Goal: Task Accomplishment & Management: Manage account settings

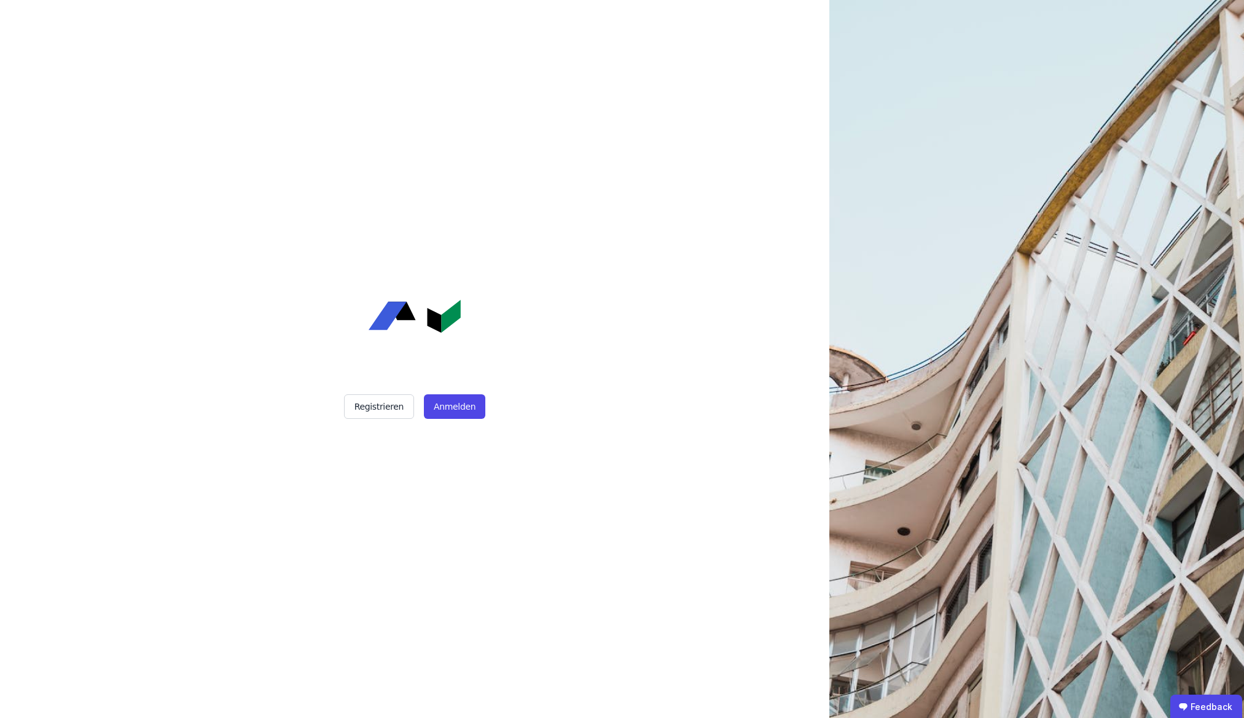
click at [461, 406] on button "Anmelden" at bounding box center [454, 406] width 61 height 25
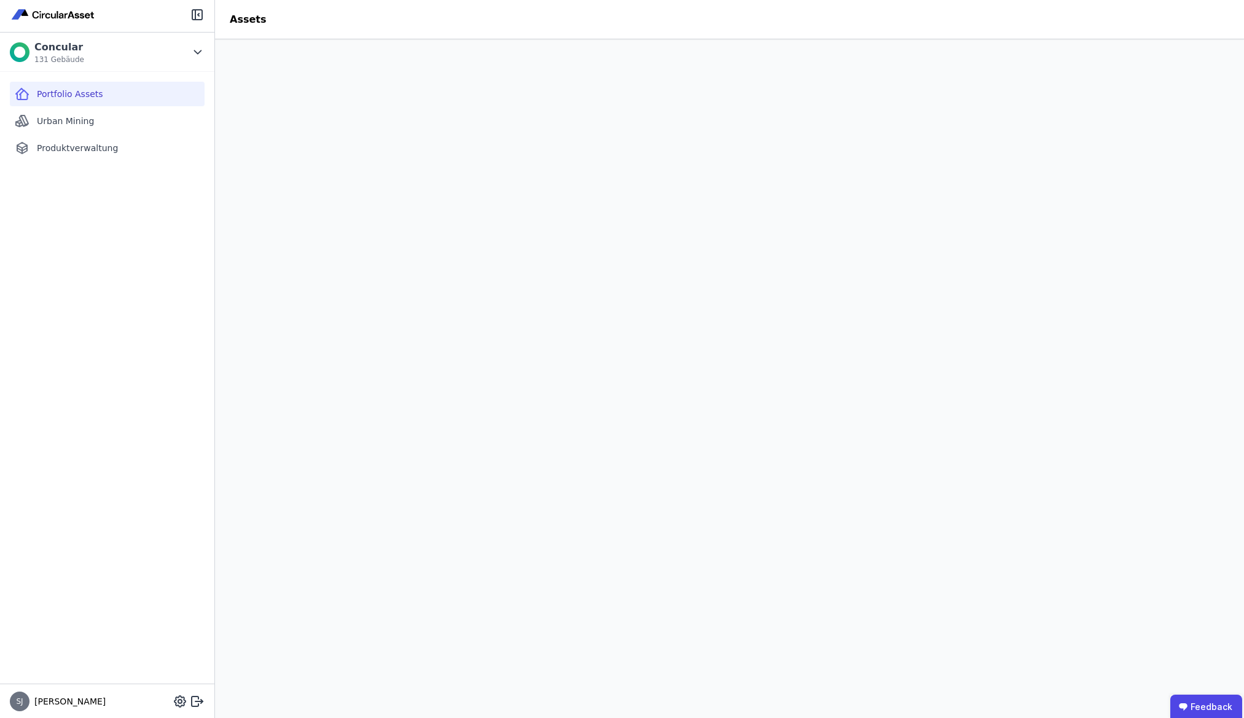
click at [111, 129] on div "Urban Mining" at bounding box center [107, 121] width 195 height 25
click at [106, 146] on span "Produktverwaltung" at bounding box center [77, 148] width 81 height 12
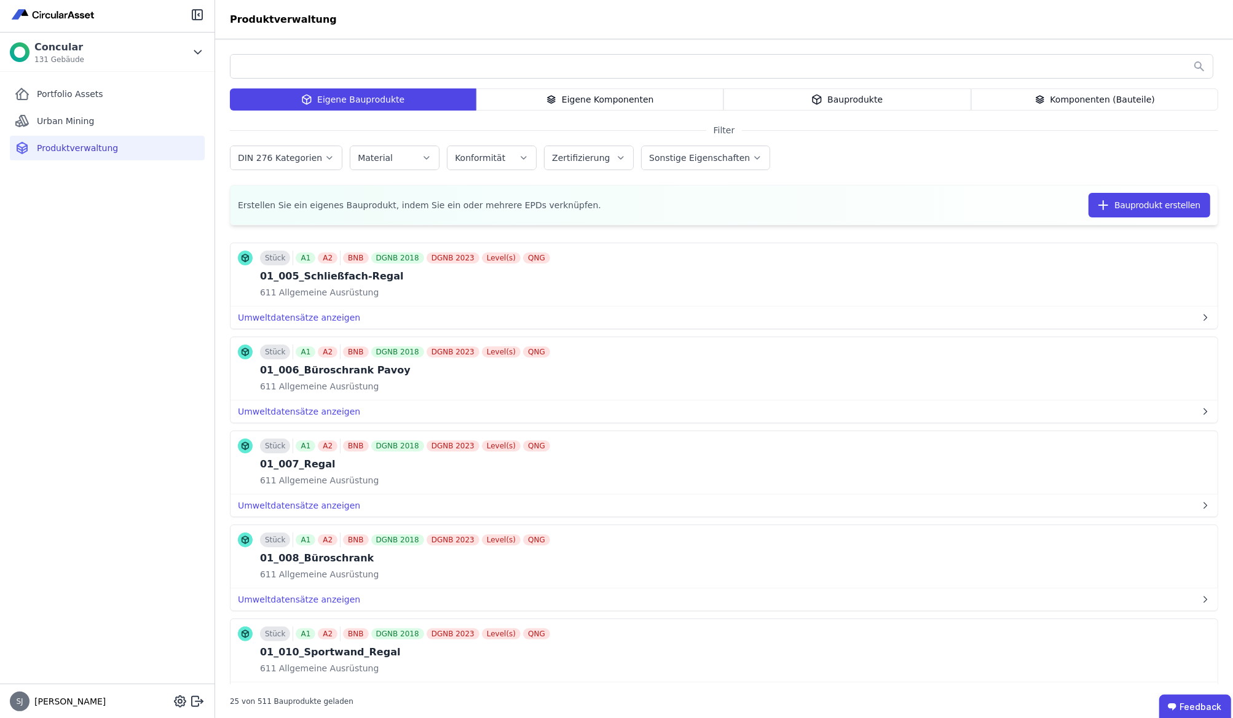
click at [641, 234] on div "Stück A1 A2 BNB DGNB 2018 DGNB 2023 Level(s) QNG 01_005_Schließfach-Regal 611 A…" at bounding box center [724, 457] width 988 height 454
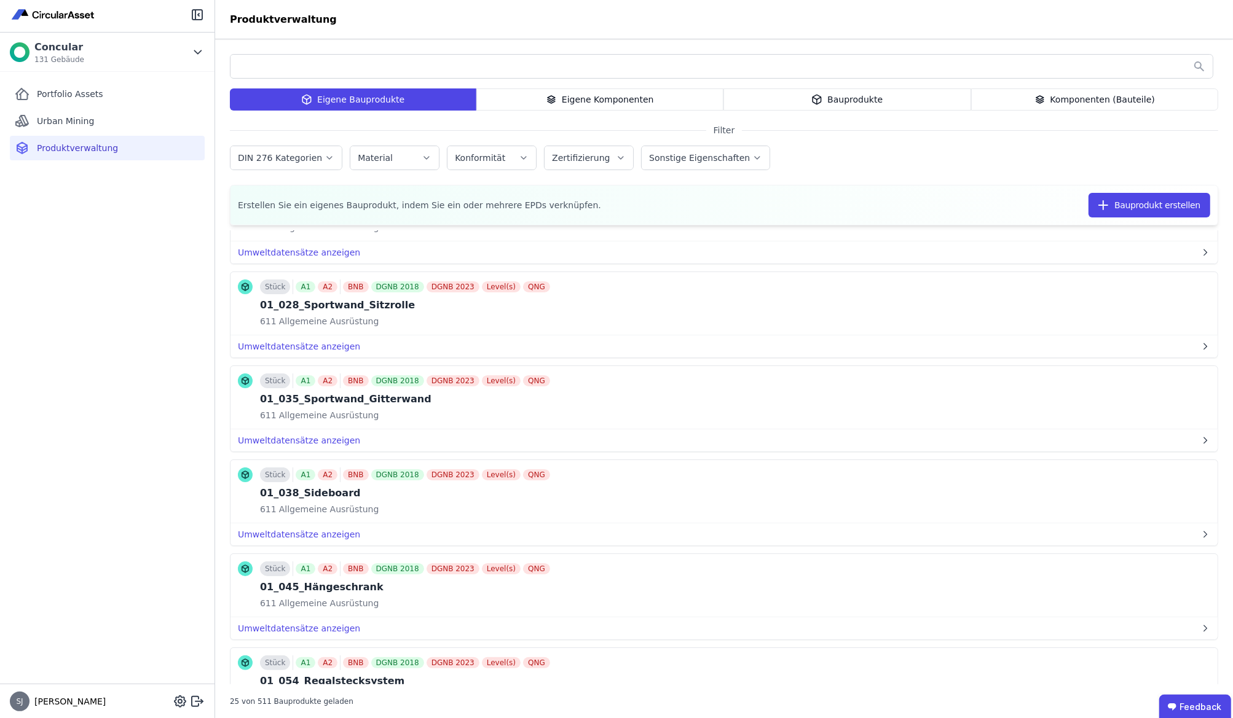
scroll to position [507, 0]
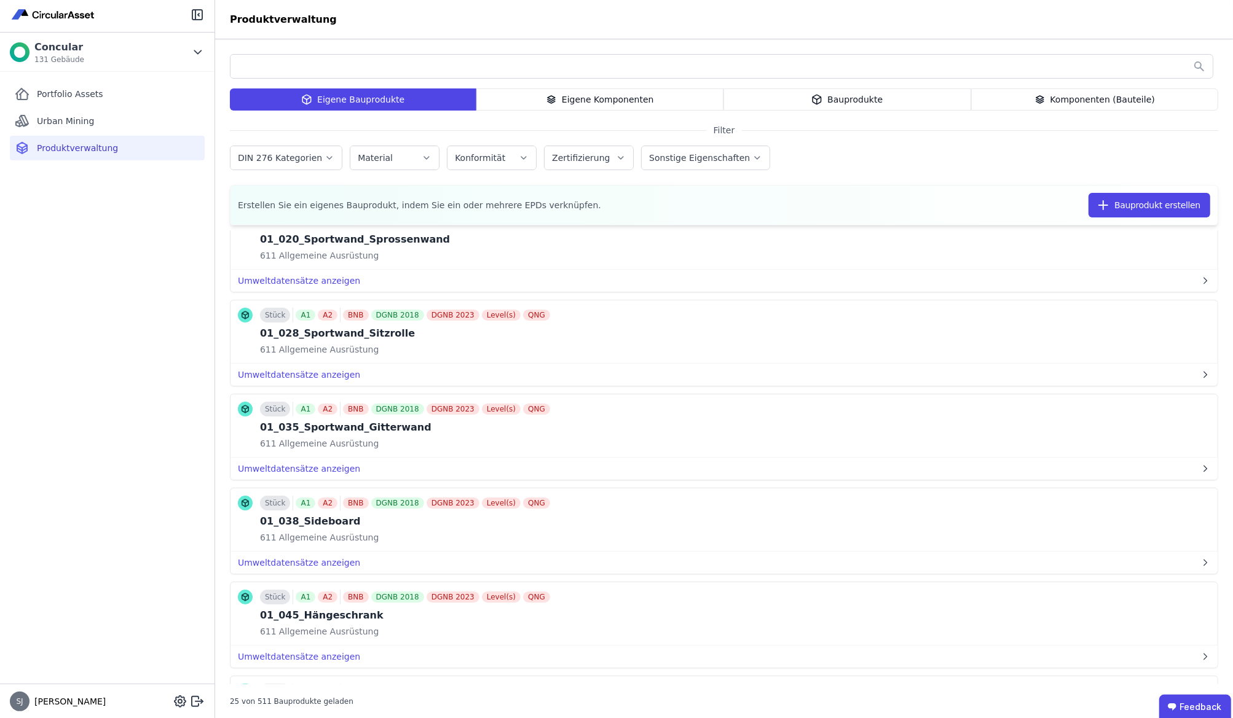
click at [71, 94] on span "Portfolio Assets" at bounding box center [70, 94] width 66 height 12
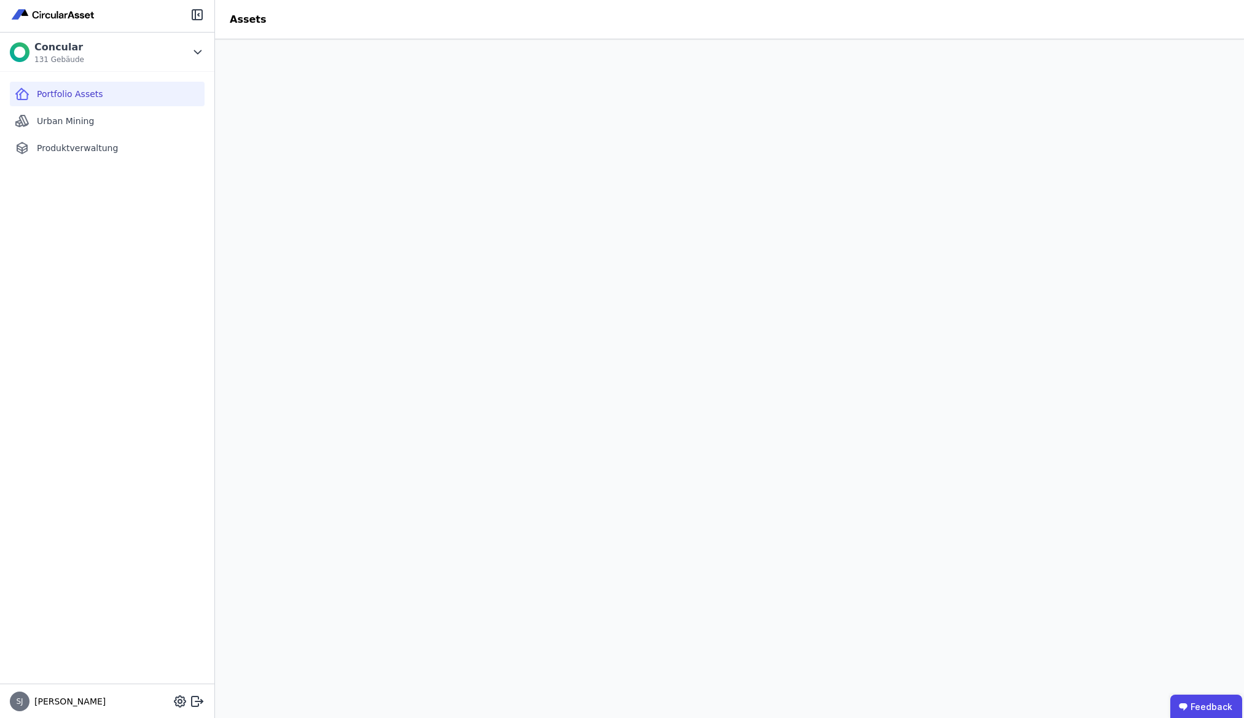
click at [200, 50] on icon at bounding box center [198, 52] width 14 height 15
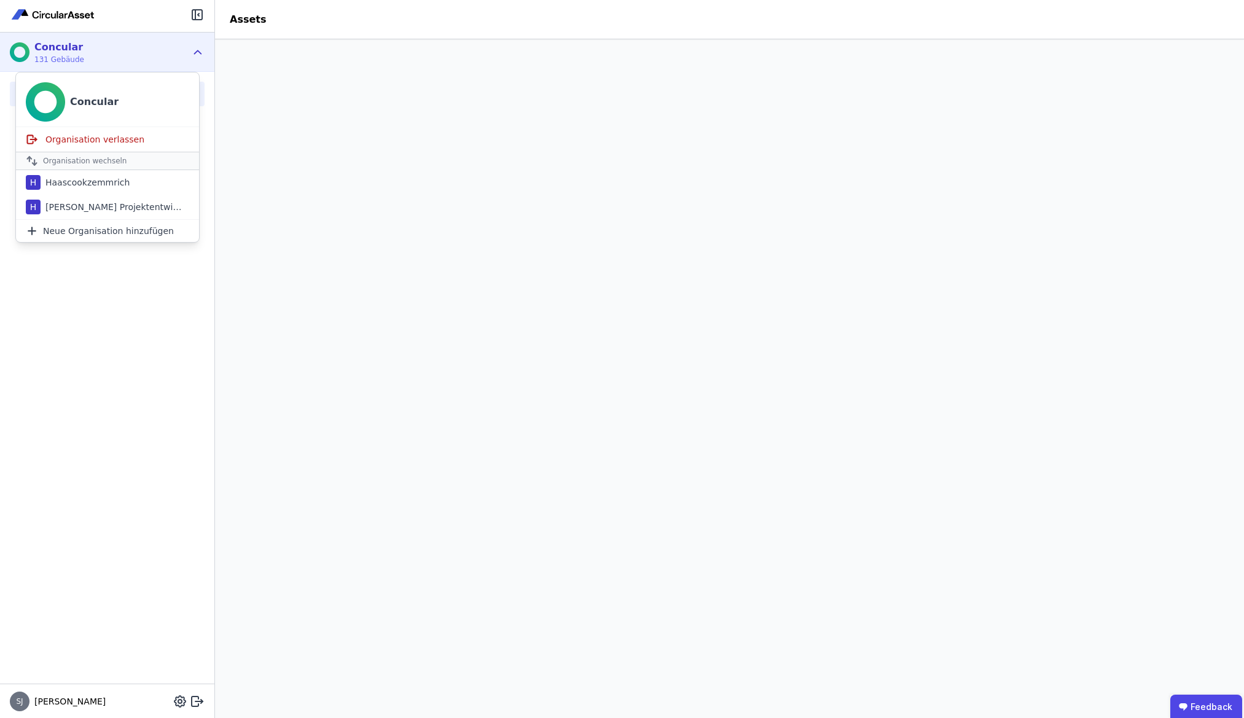
click at [125, 230] on span "Neue Organisation hinzufügen" at bounding box center [108, 231] width 131 height 12
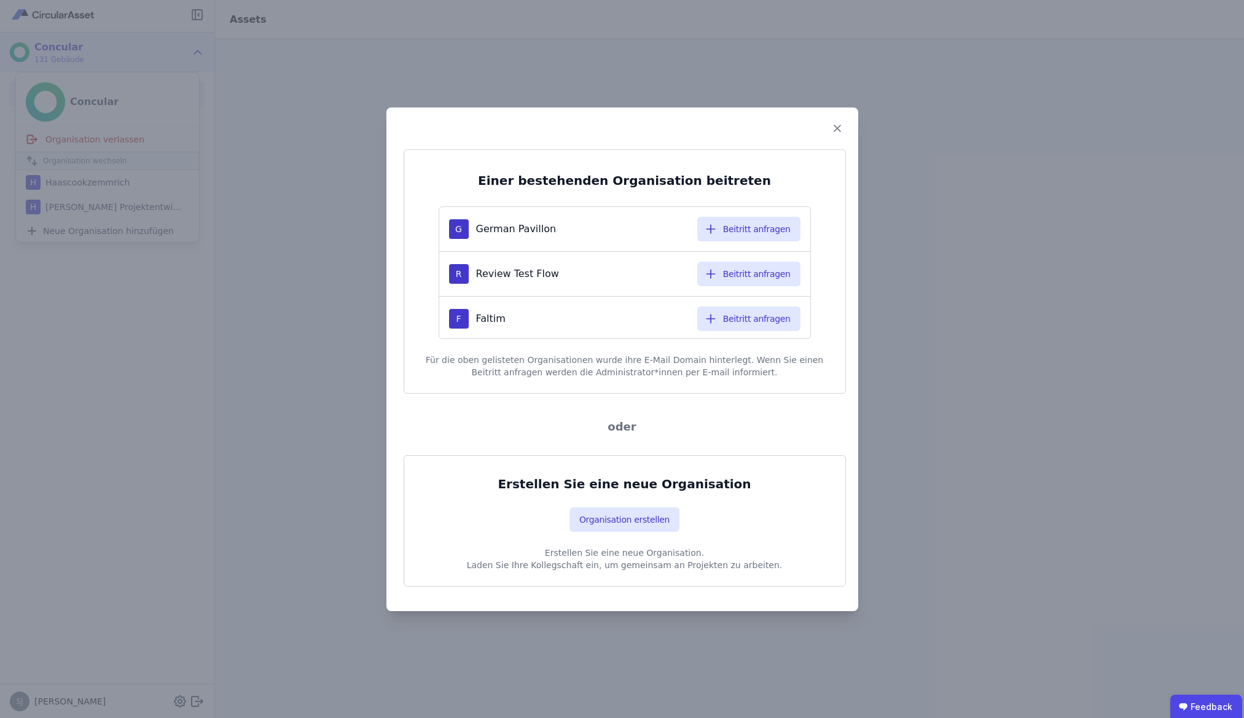
click at [645, 519] on button "Organisation erstellen" at bounding box center [625, 520] width 110 height 25
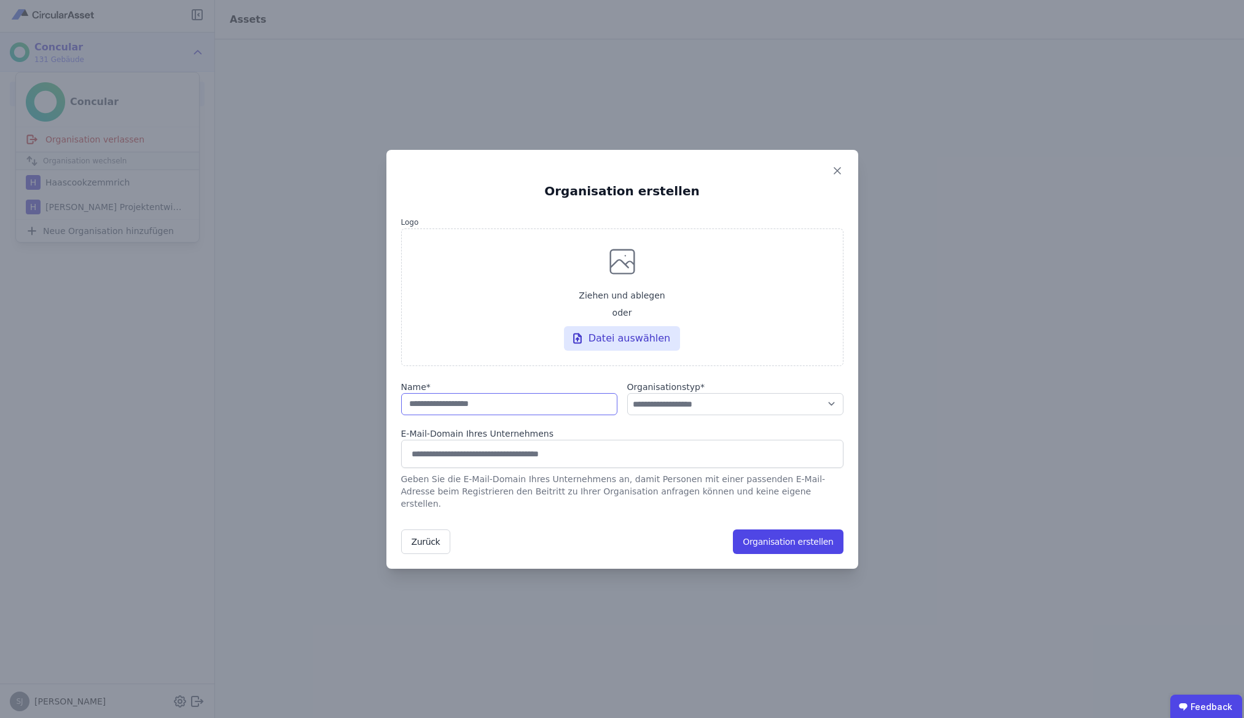
click at [510, 409] on input "string" at bounding box center [509, 404] width 216 height 22
paste input "**********"
type input "**********"
click at [676, 408] on select "**********" at bounding box center [735, 404] width 216 height 22
select select "**********"
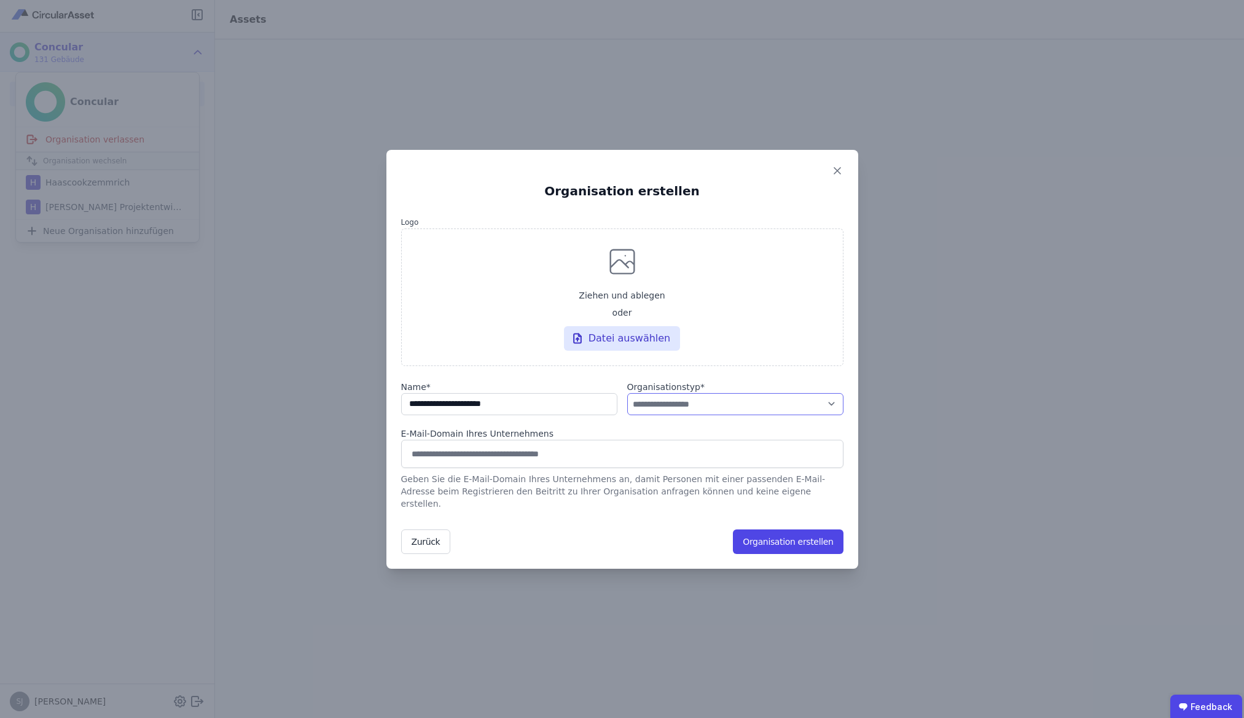
click at [627, 399] on select "**********" at bounding box center [735, 404] width 216 height 22
click at [775, 536] on button "Organisation erstellen" at bounding box center [788, 542] width 110 height 25
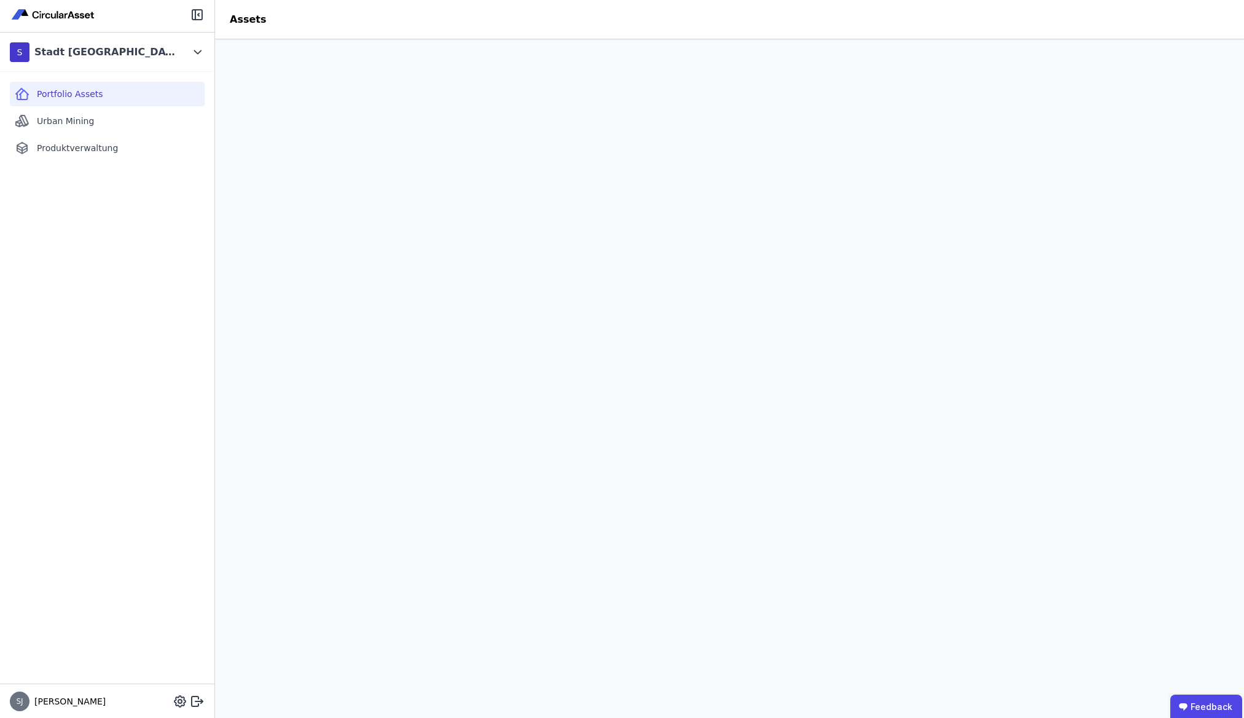
click at [149, 92] on div "Portfolio Assets" at bounding box center [107, 94] width 195 height 25
click at [154, 116] on div "Urban Mining" at bounding box center [107, 121] width 195 height 25
click at [151, 149] on div "Produktverwaltung" at bounding box center [107, 148] width 195 height 25
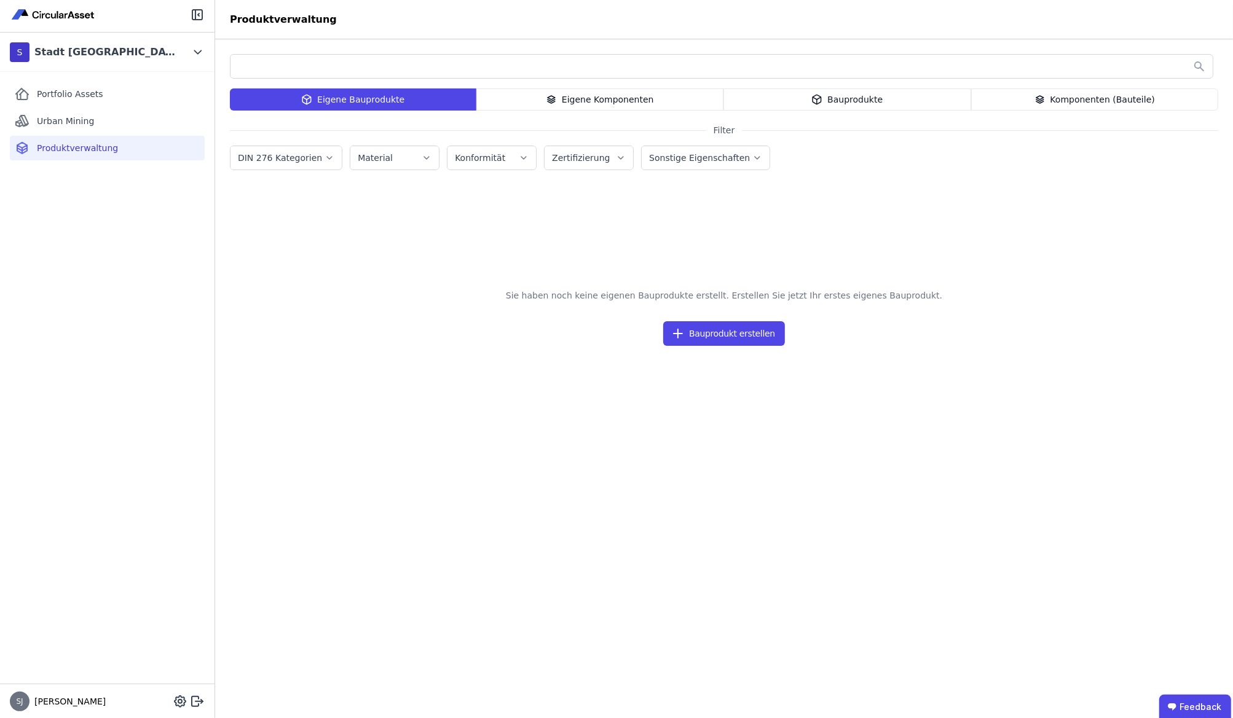
click at [171, 52] on div "S Stadt Frankfurt am Main" at bounding box center [98, 52] width 176 height 25
click at [154, 64] on div "S Stadt [GEOGRAPHIC_DATA]" at bounding box center [107, 52] width 214 height 39
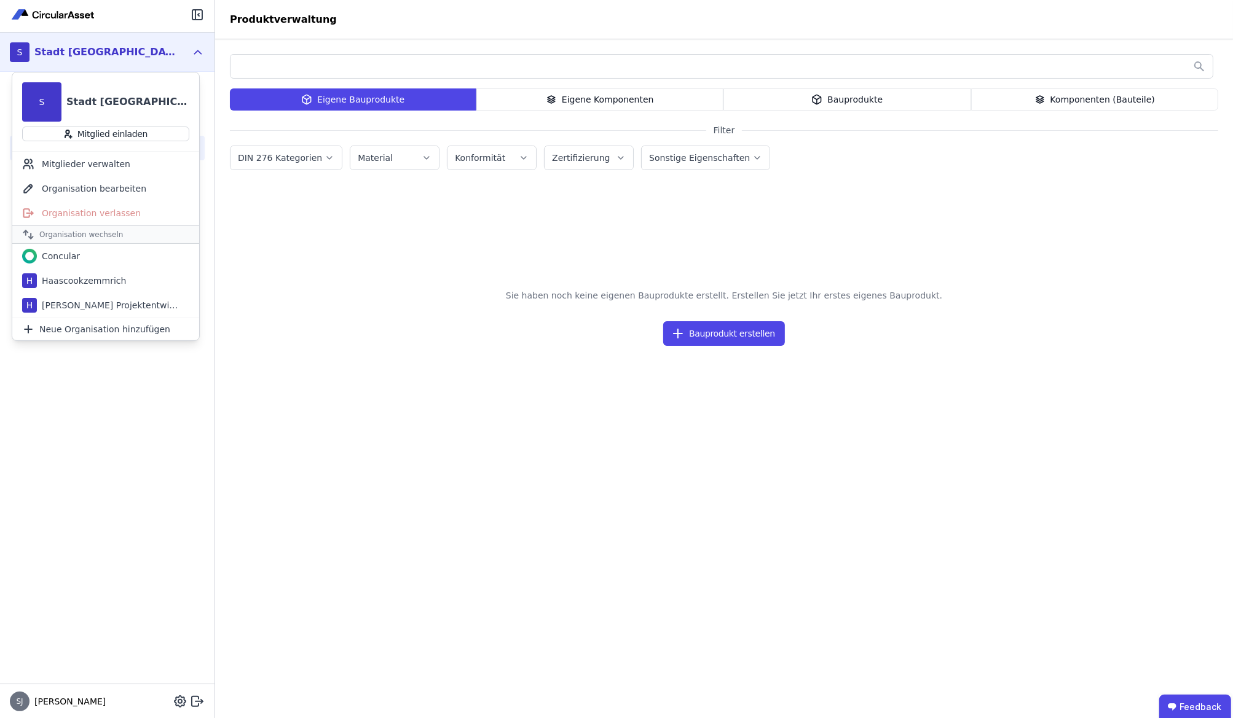
click at [127, 398] on div "Portfolio Assets Urban Mining Produktverwaltung" at bounding box center [107, 378] width 214 height 612
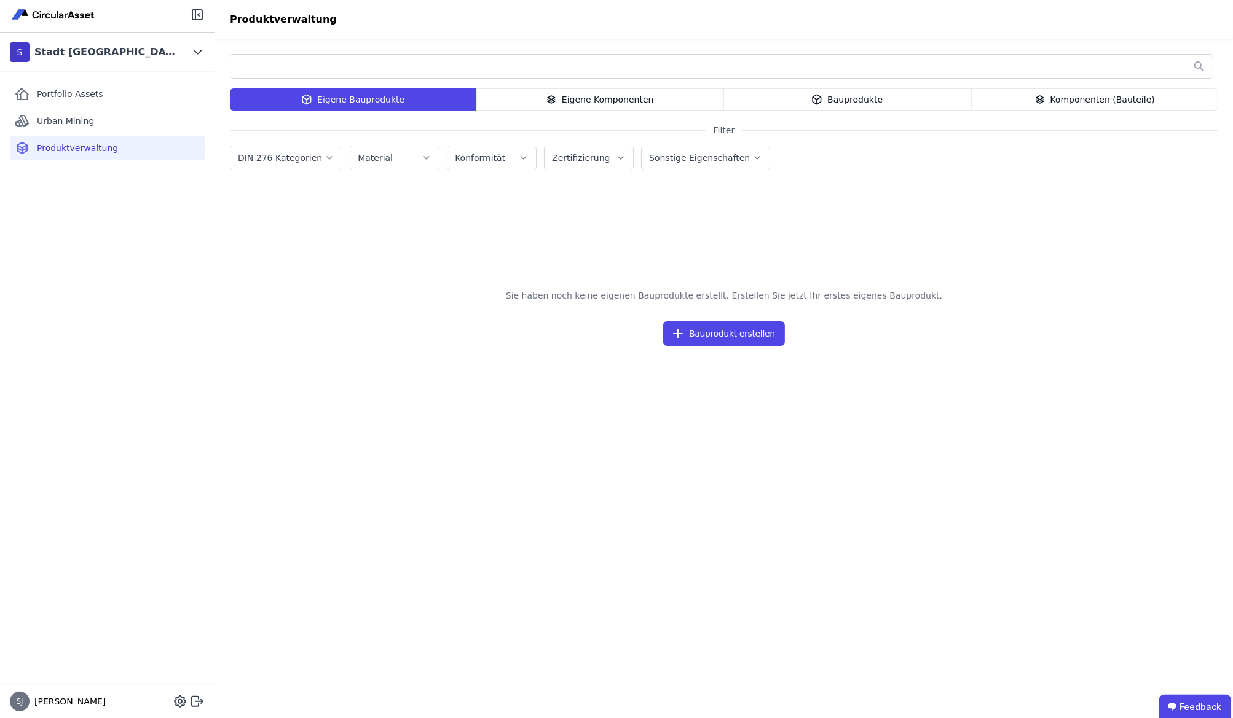
click at [147, 281] on div "Portfolio Assets Urban Mining Produktverwaltung" at bounding box center [107, 378] width 214 height 612
click at [119, 303] on div "Portfolio Assets Urban Mining Produktverwaltung" at bounding box center [107, 378] width 214 height 612
click at [166, 53] on div "S Stadt Frankfurt am Main" at bounding box center [98, 52] width 176 height 25
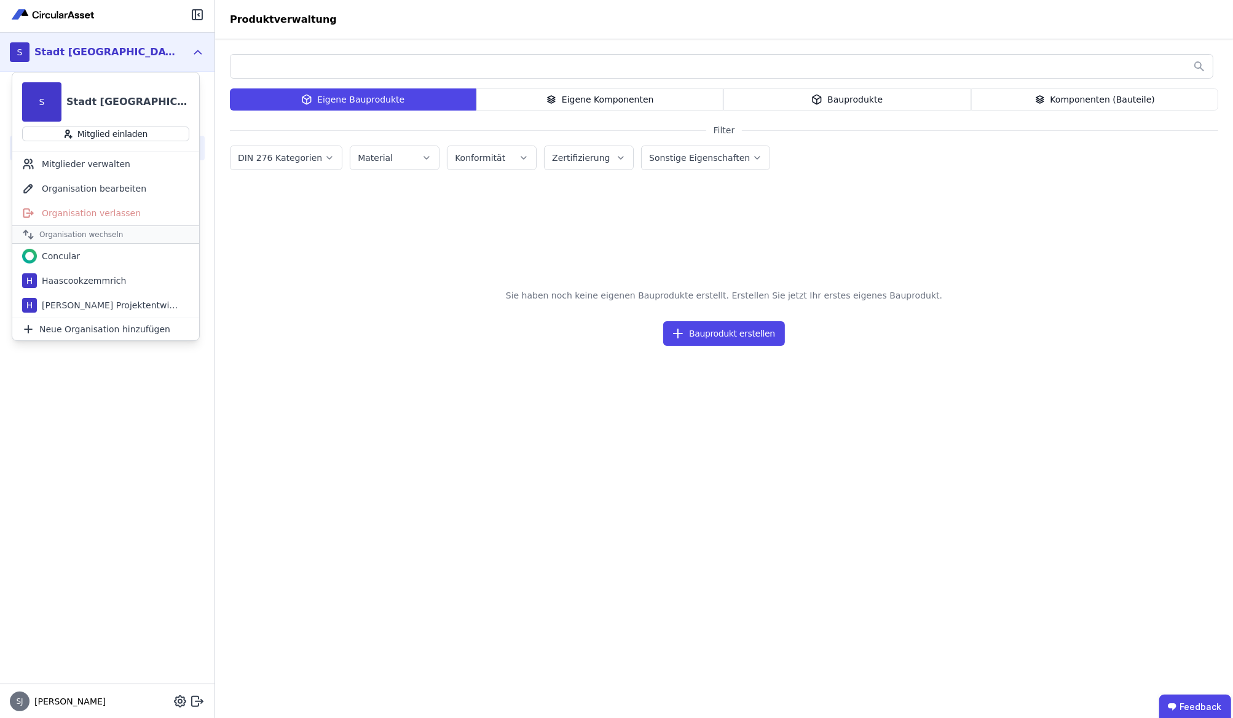
click at [137, 170] on div "Mitglieder verwalten" at bounding box center [105, 164] width 187 height 25
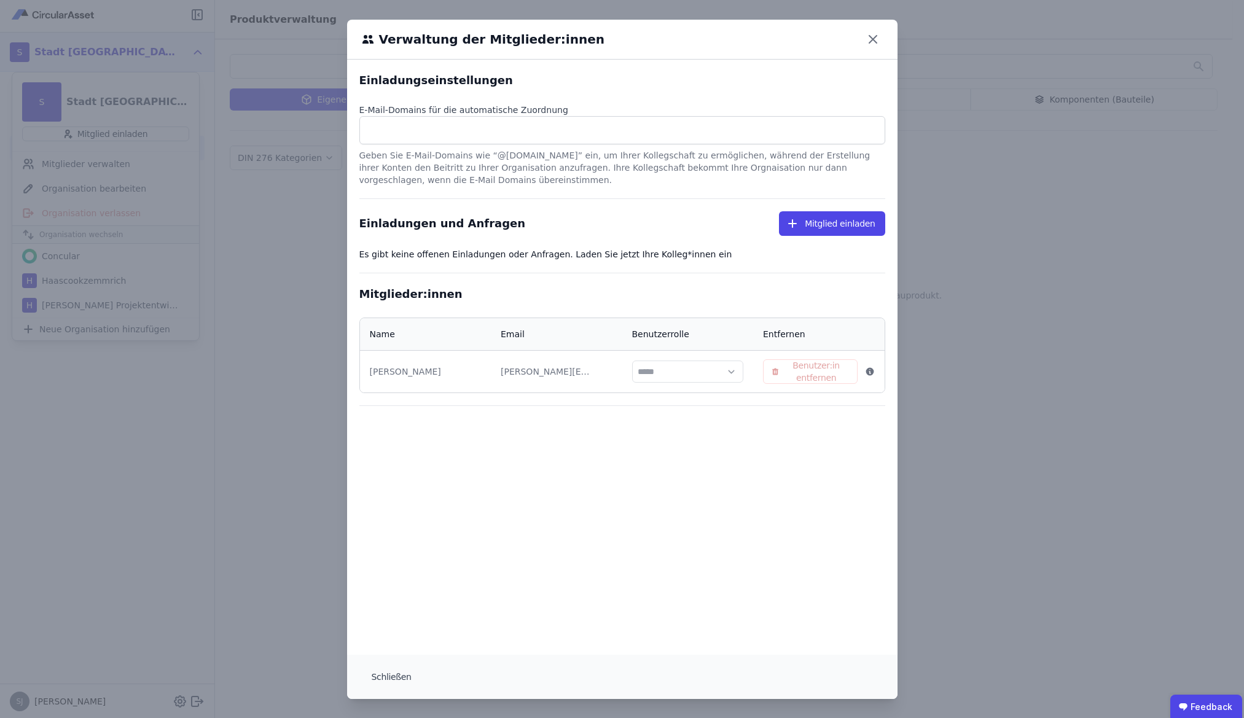
click at [869, 37] on icon at bounding box center [872, 39] width 7 height 7
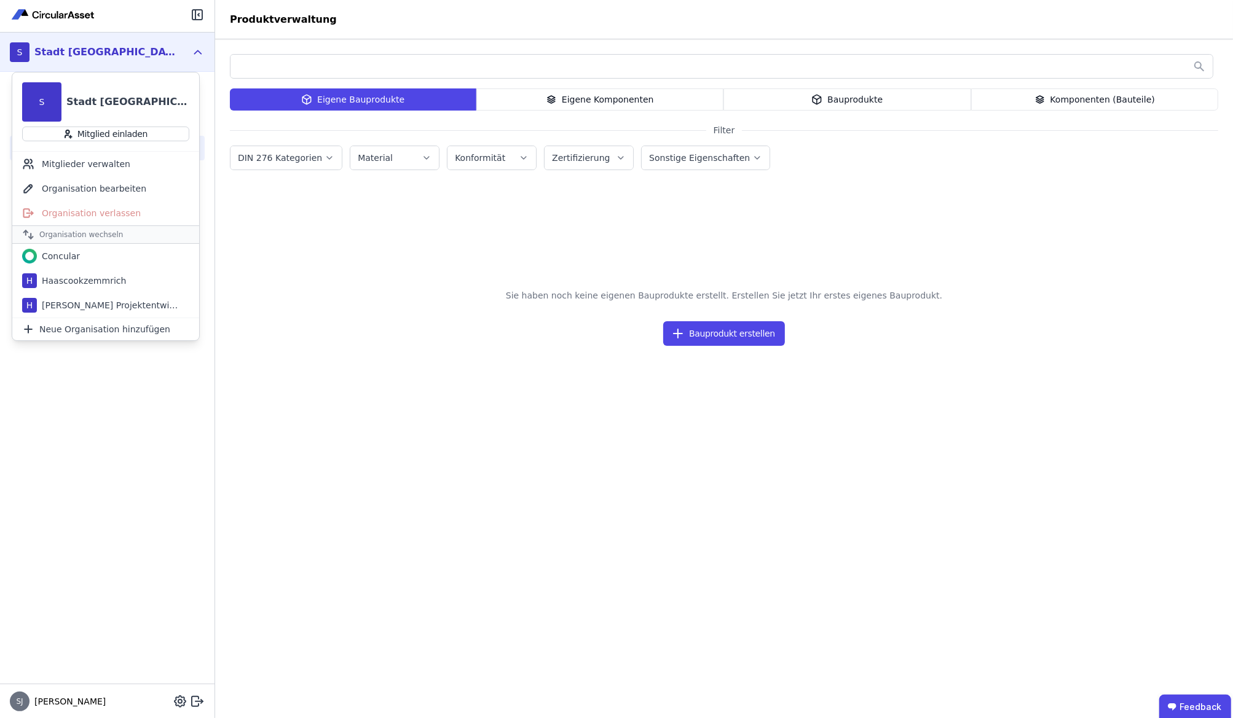
click at [112, 104] on div "Stadt Frankfurt am Main" at bounding box center [127, 102] width 123 height 15
click at [138, 469] on div "Portfolio Assets Urban Mining Produktverwaltung" at bounding box center [107, 378] width 214 height 612
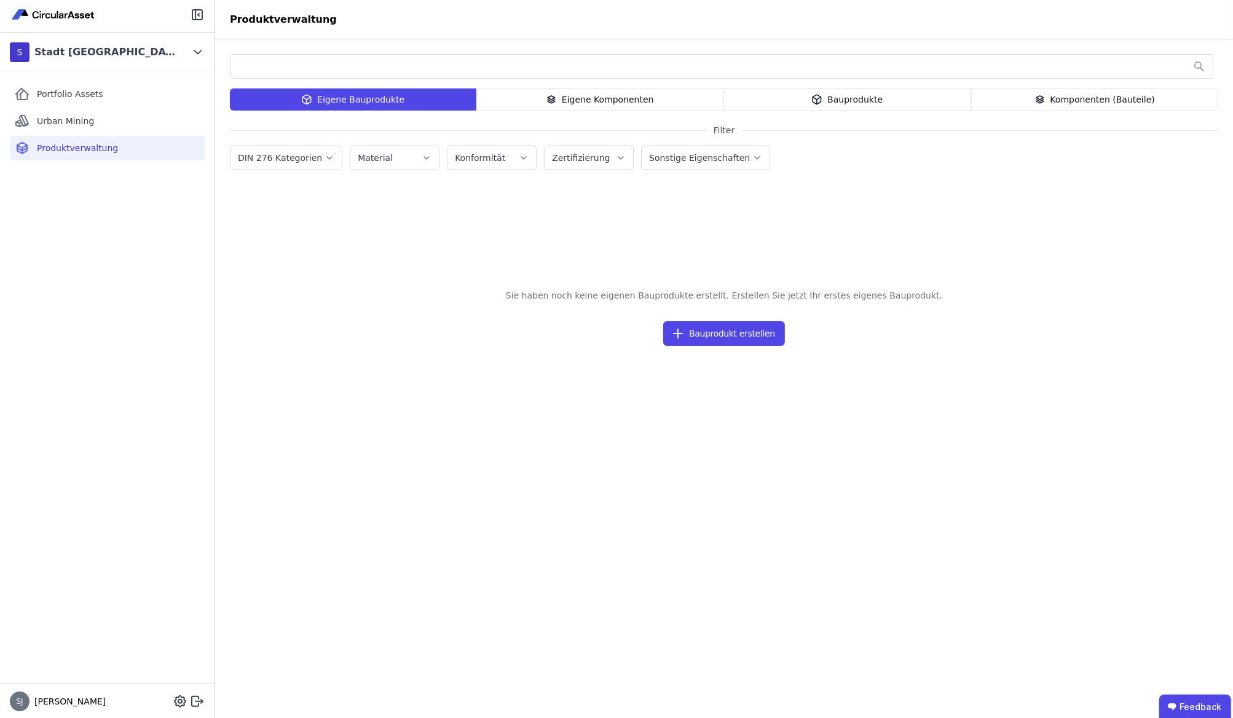
click at [297, 73] on input "text" at bounding box center [721, 66] width 982 height 22
click at [1195, 69] on input "text" at bounding box center [721, 66] width 982 height 22
click at [133, 95] on div "Portfolio Assets" at bounding box center [107, 94] width 195 height 25
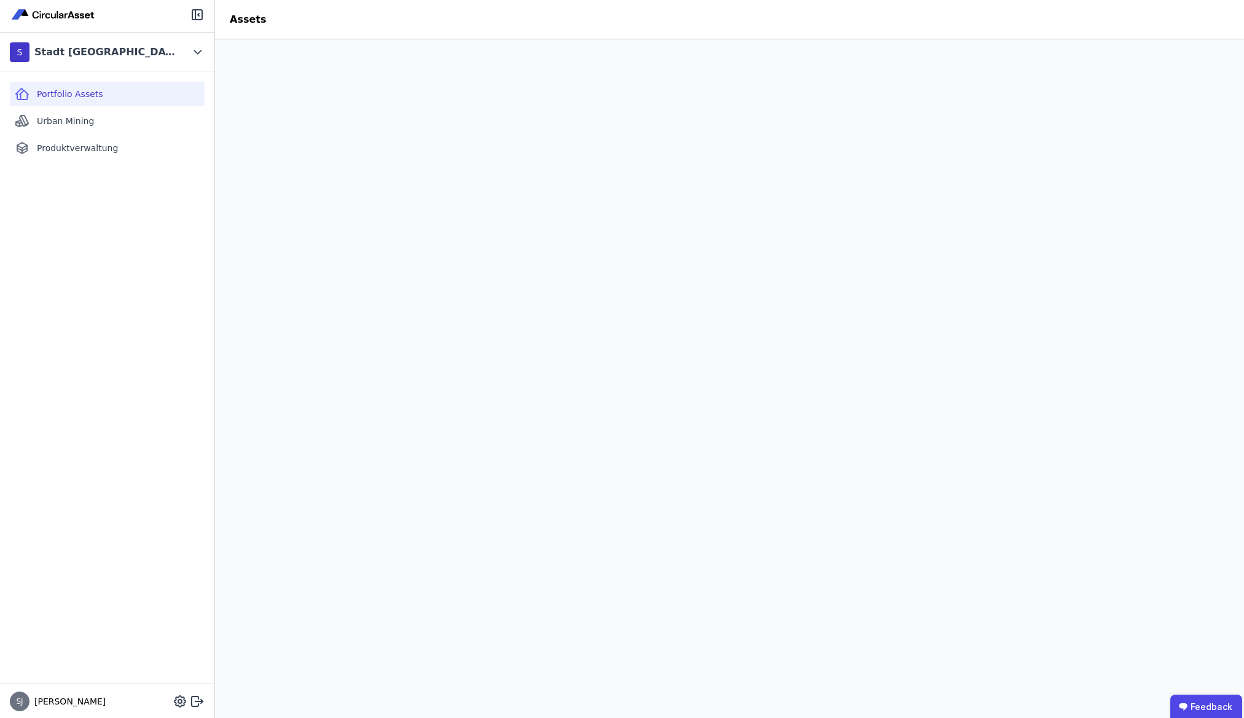
click at [74, 120] on span "Urban Mining" at bounding box center [65, 121] width 57 height 12
click at [103, 94] on div "Portfolio Assets" at bounding box center [107, 94] width 195 height 25
click at [100, 198] on div "Portfolio Assets Urban Mining Produktverwaltung" at bounding box center [107, 378] width 214 height 612
click at [104, 57] on div "Stadt Frankfurt am Main" at bounding box center [104, 52] width 141 height 15
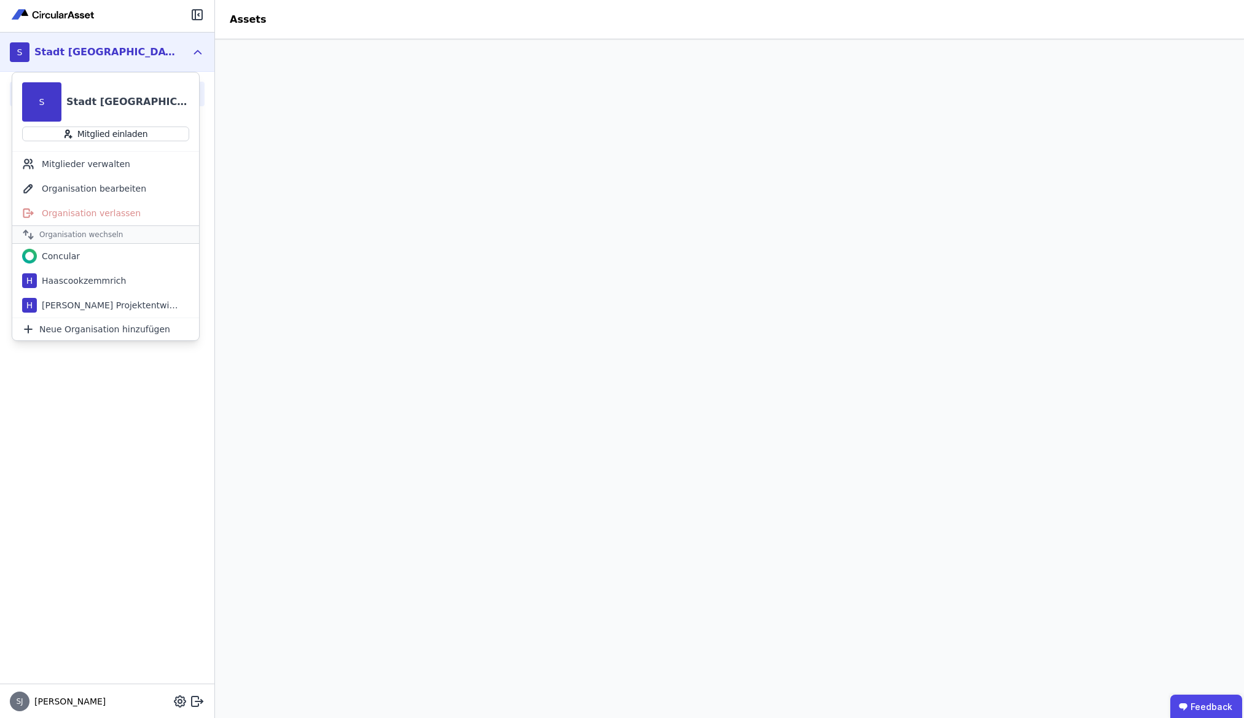
click at [114, 388] on div "Portfolio Assets Urban Mining Produktverwaltung" at bounding box center [107, 378] width 214 height 612
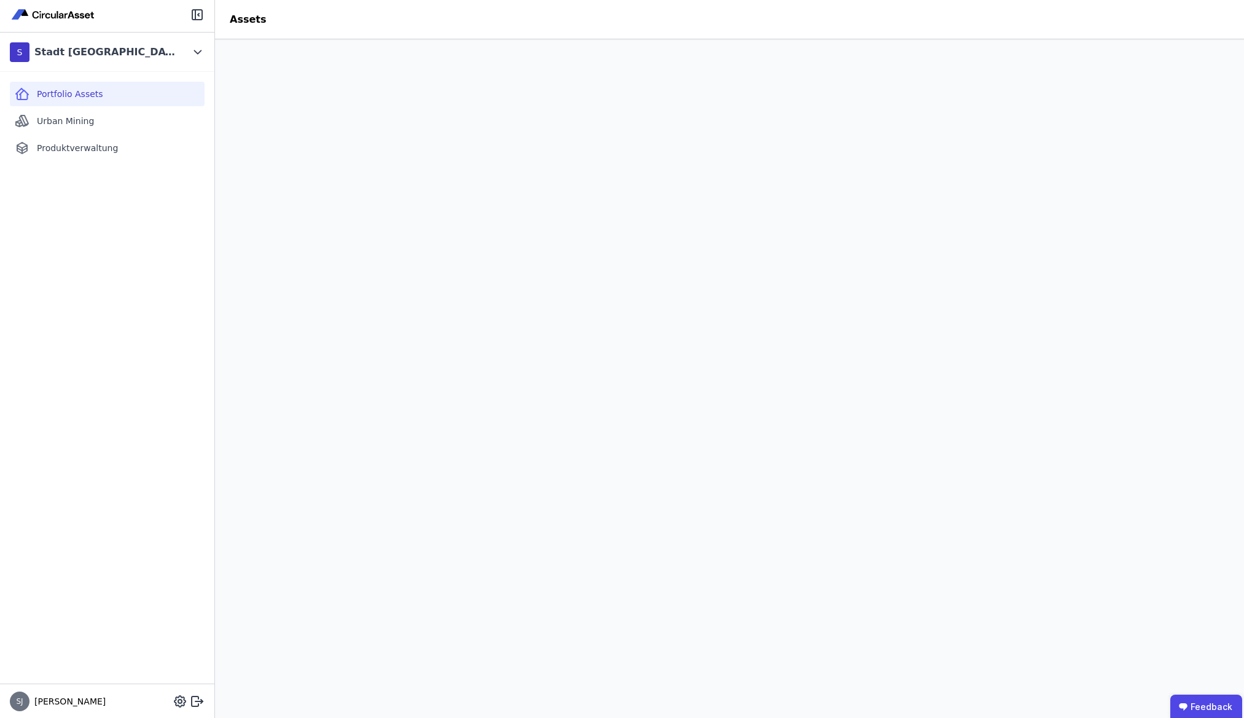
click at [92, 93] on span "Portfolio Assets" at bounding box center [70, 94] width 66 height 12
click at [141, 101] on div "Portfolio Assets" at bounding box center [107, 94] width 195 height 25
click at [511, 26] on header "Assets" at bounding box center [729, 19] width 1029 height 39
click at [104, 60] on div "Stadt Frankfurt am Main" at bounding box center [102, 52] width 146 height 25
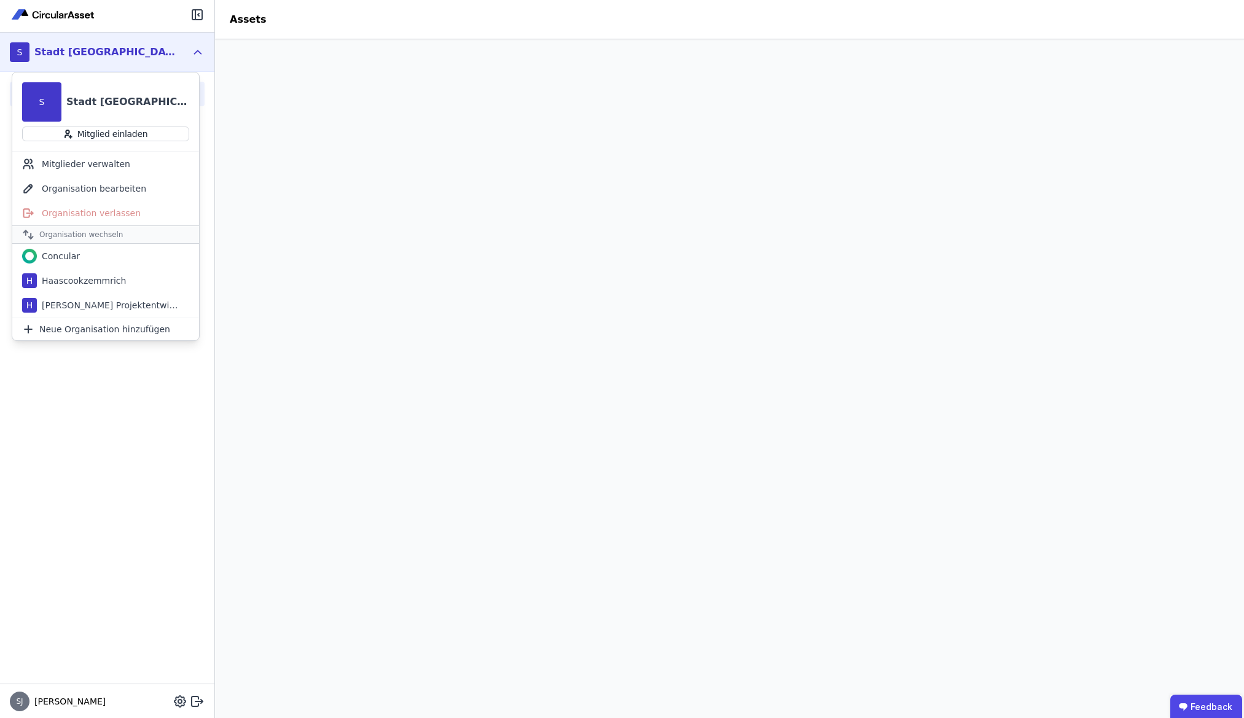
click at [104, 99] on div "Stadt Frankfurt am Main" at bounding box center [127, 102] width 123 height 15
click at [128, 412] on div "Portfolio Assets Urban Mining Produktverwaltung" at bounding box center [107, 378] width 214 height 612
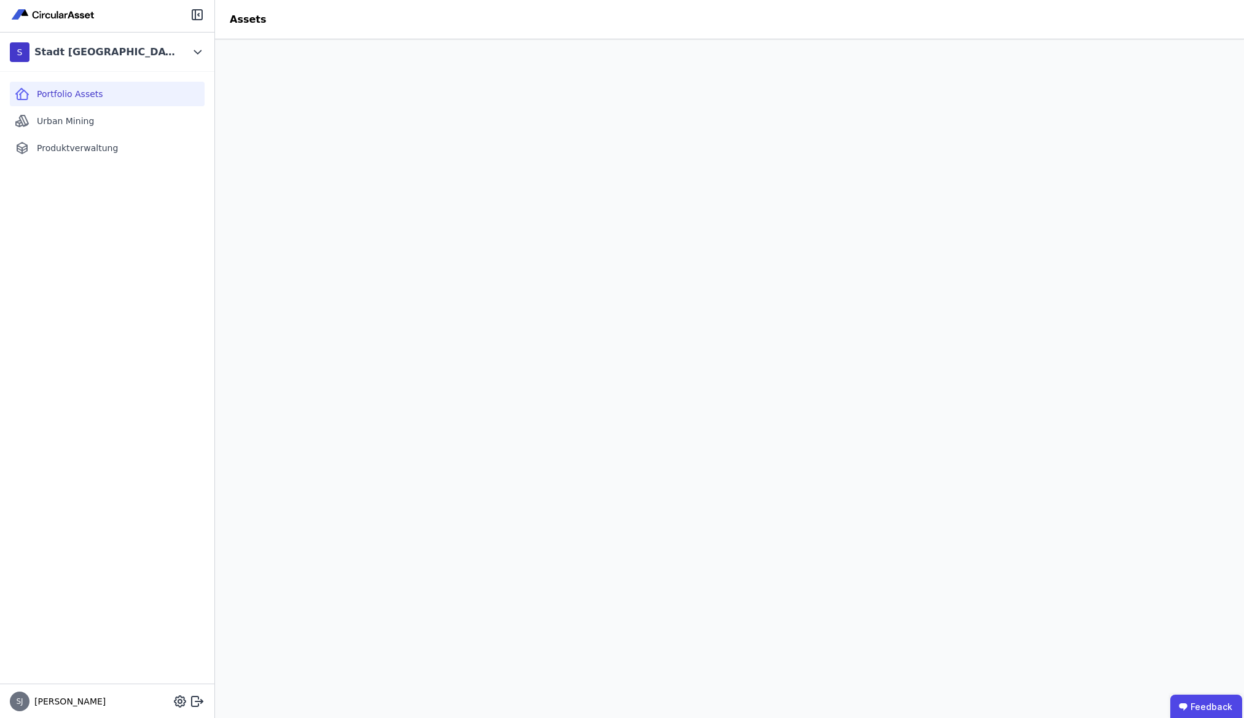
click at [93, 100] on span "Portfolio Assets" at bounding box center [70, 94] width 66 height 12
click at [200, 53] on icon at bounding box center [198, 52] width 14 height 15
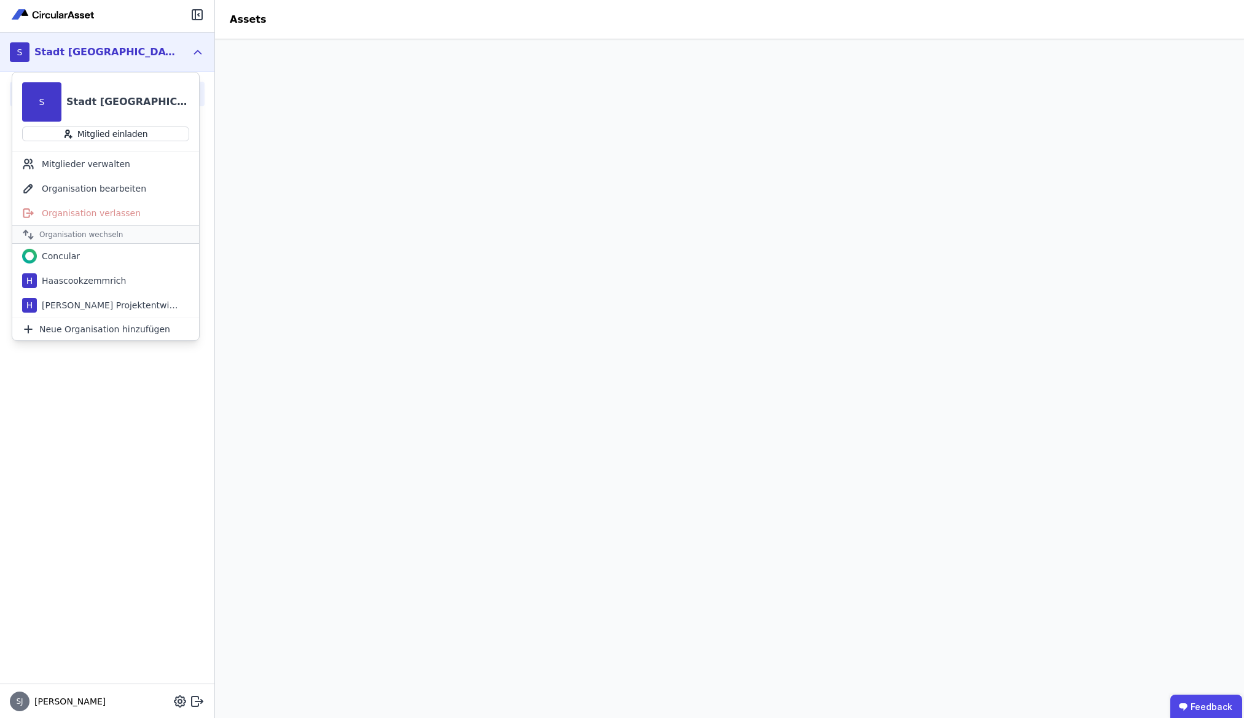
click at [103, 504] on div "Portfolio Assets Urban Mining Produktverwaltung" at bounding box center [107, 378] width 214 height 612
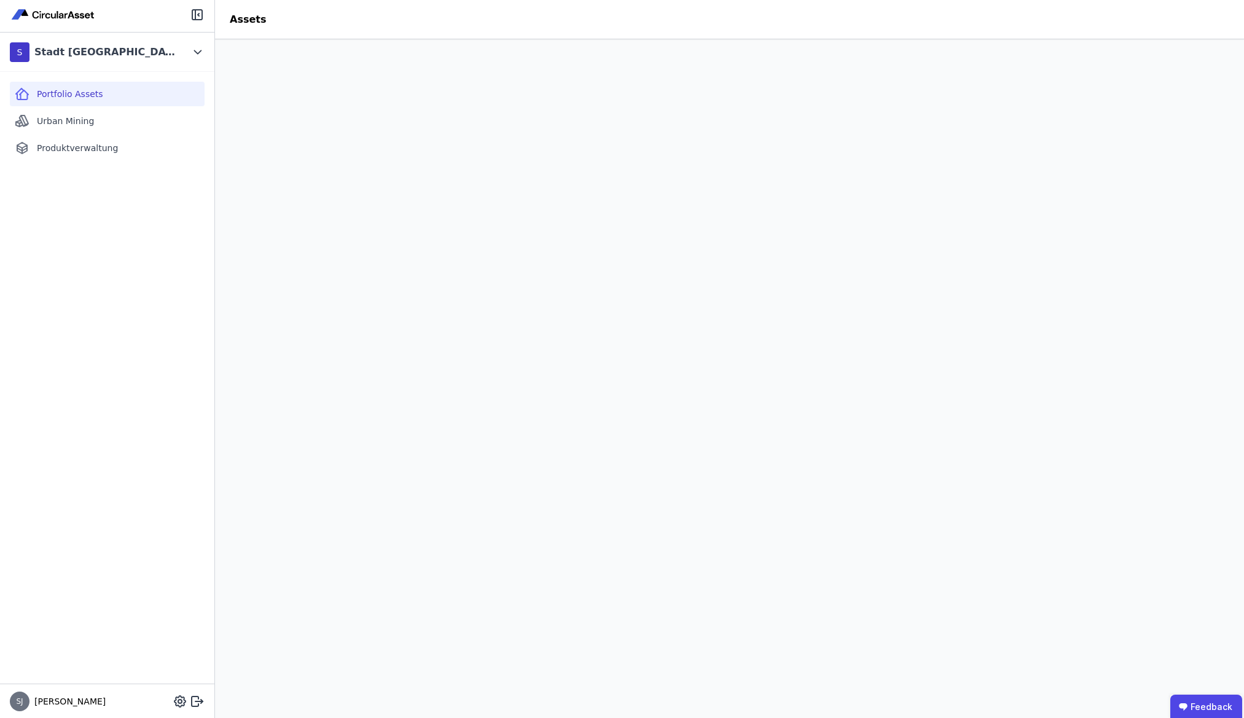
click at [88, 124] on span "Urban Mining" at bounding box center [65, 121] width 57 height 12
click at [100, 144] on span "Produktverwaltung" at bounding box center [77, 148] width 81 height 12
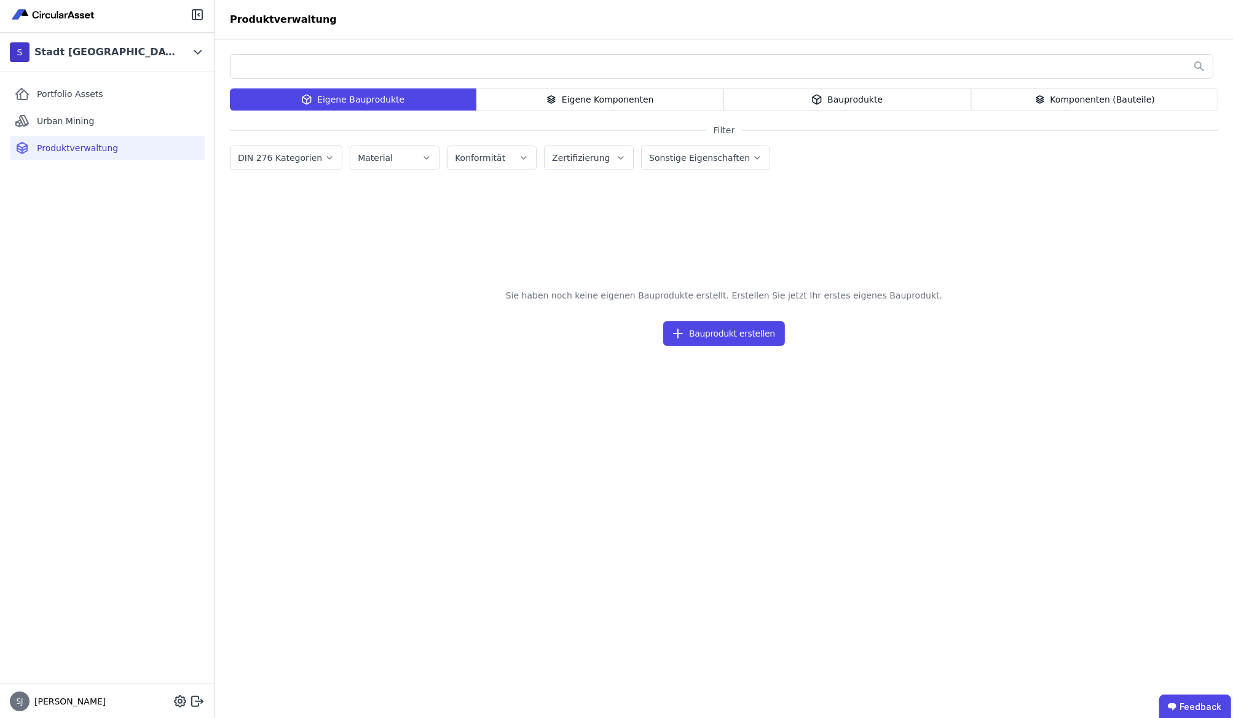
click at [107, 100] on div "Portfolio Assets" at bounding box center [107, 94] width 195 height 25
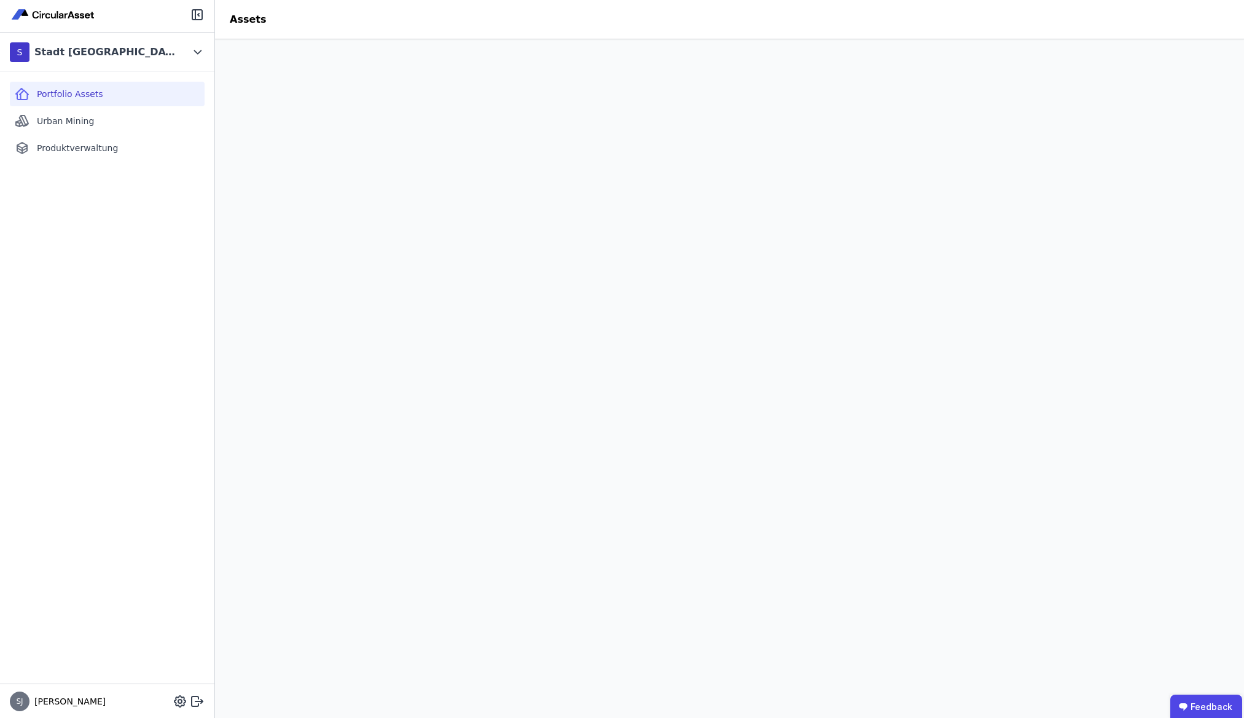
click at [885, 26] on header "Assets" at bounding box center [729, 19] width 1029 height 39
click at [93, 88] on span "Portfolio Assets" at bounding box center [70, 94] width 66 height 12
click at [197, 57] on icon at bounding box center [198, 52] width 14 height 15
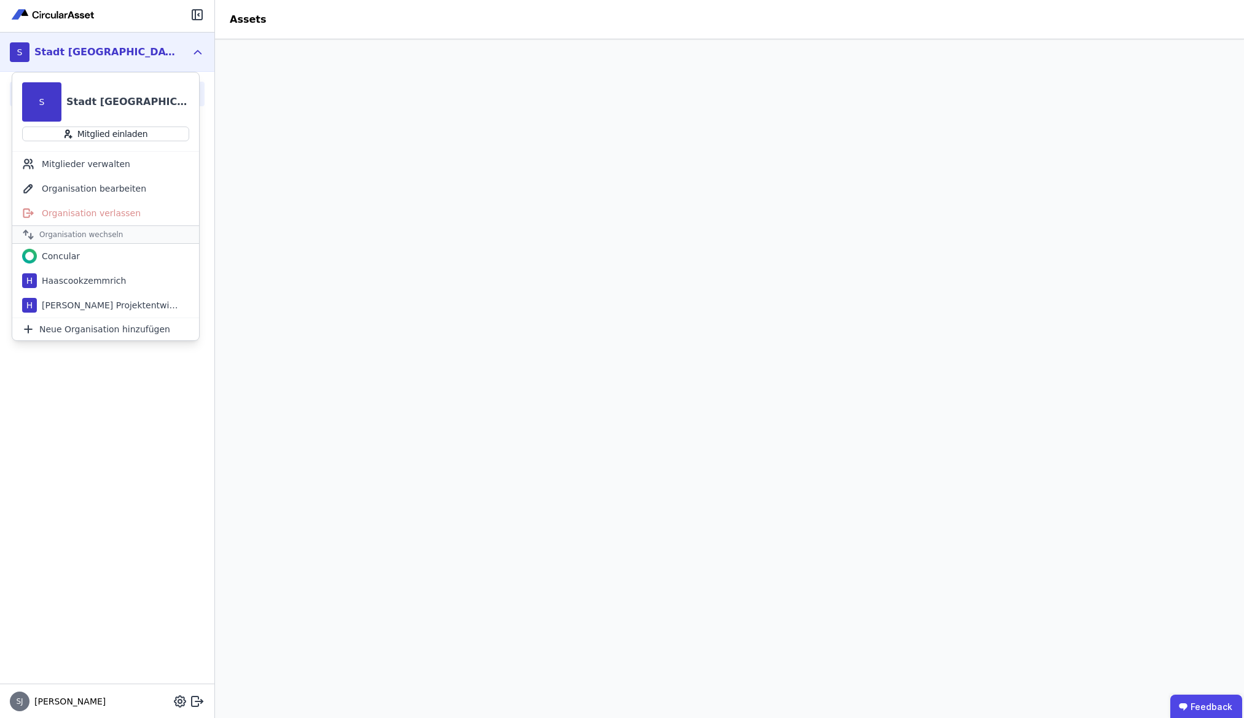
click at [101, 280] on div "Haascookzemmrich" at bounding box center [81, 281] width 89 height 12
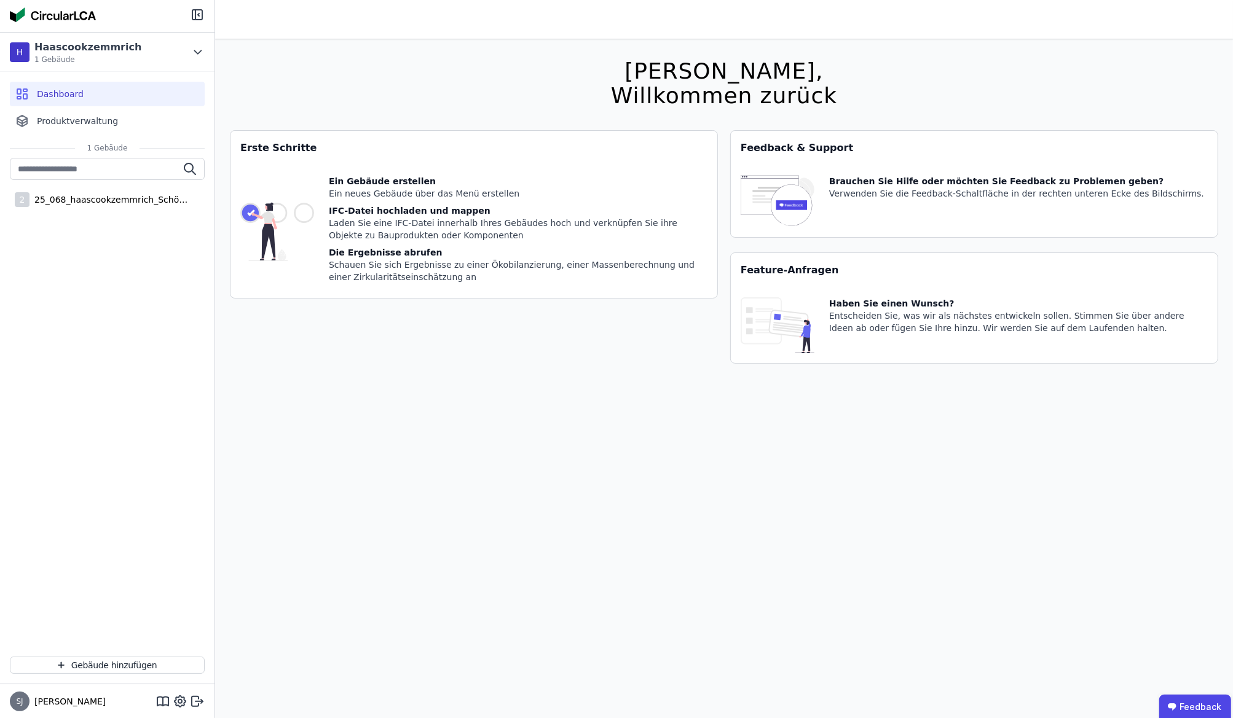
click at [105, 45] on div "Haascookzemmrich" at bounding box center [87, 47] width 107 height 15
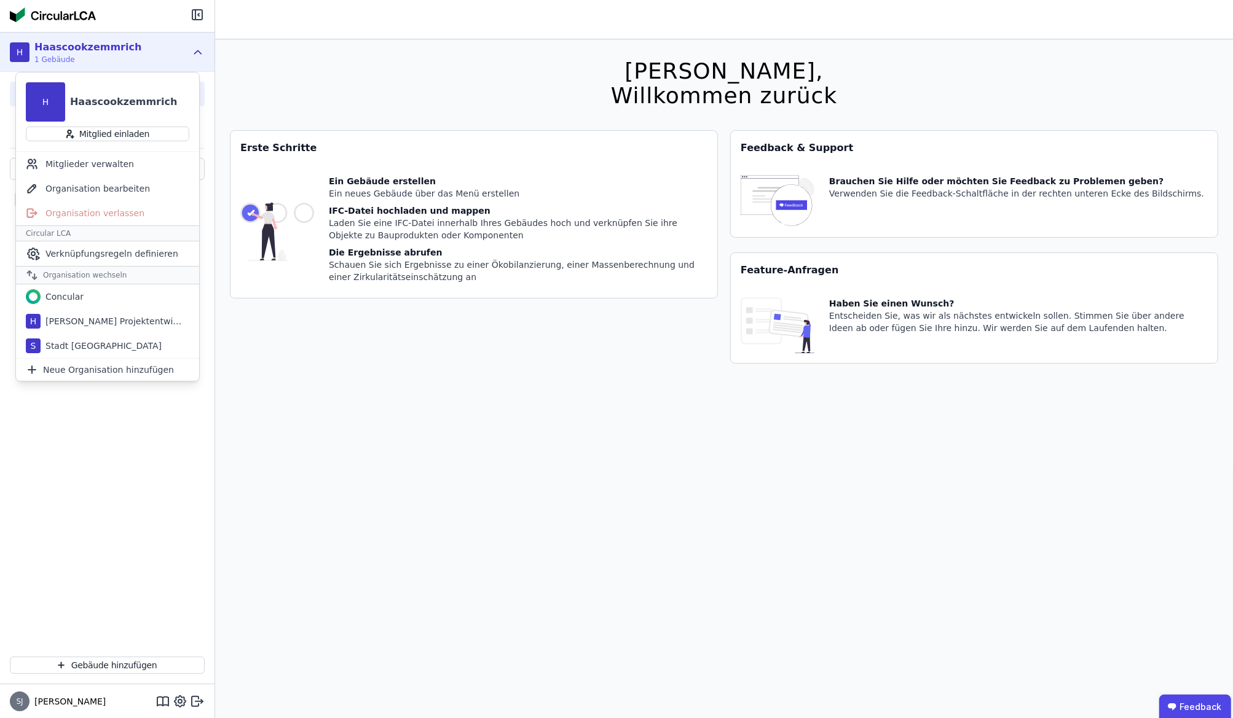
click at [108, 348] on div "Stadt [GEOGRAPHIC_DATA]" at bounding box center [101, 346] width 121 height 12
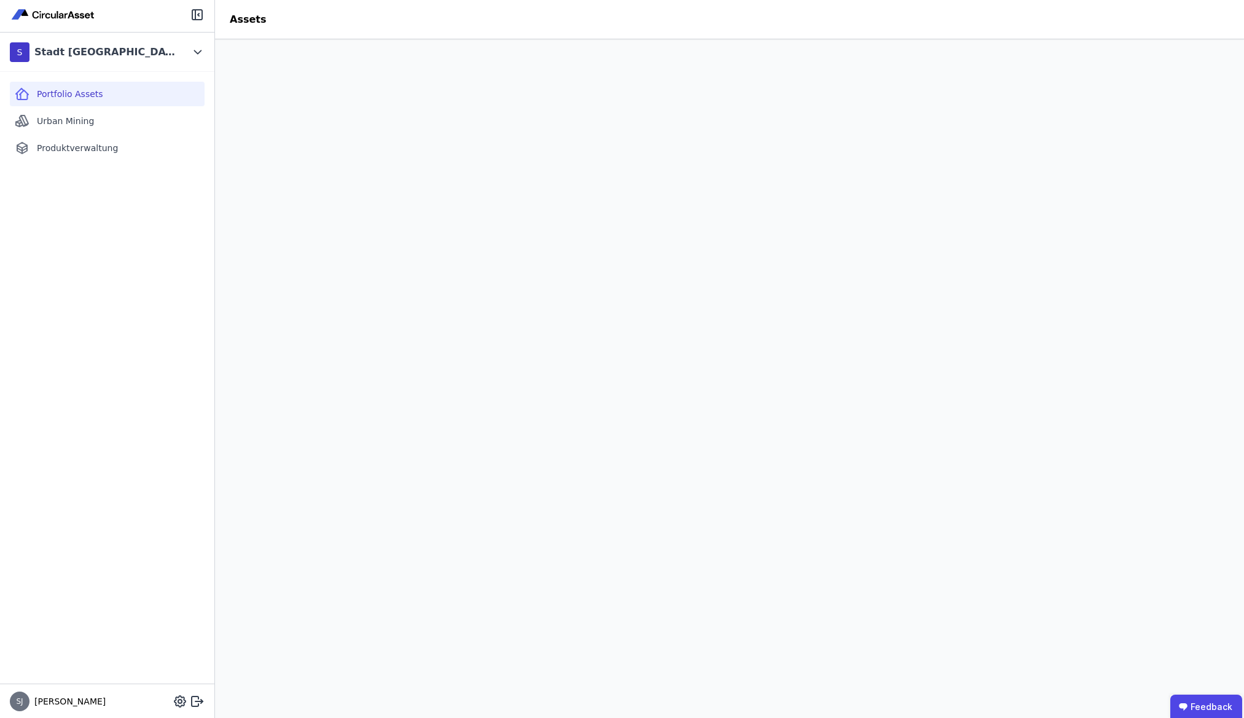
click at [109, 612] on div "Portfolio Assets Urban Mining Produktverwaltung" at bounding box center [107, 378] width 214 height 612
click at [91, 119] on div "Urban Mining" at bounding box center [107, 121] width 195 height 25
click at [154, 143] on div "Produktverwaltung" at bounding box center [107, 148] width 195 height 25
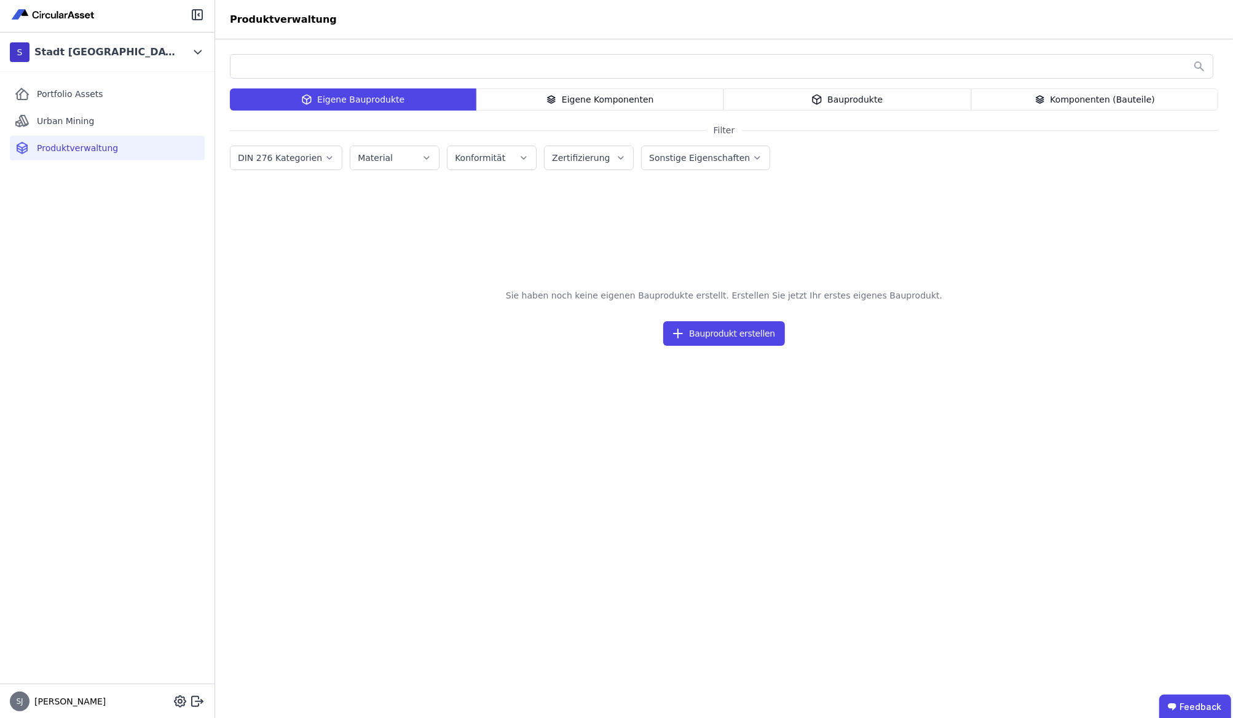
click at [146, 91] on div "Portfolio Assets" at bounding box center [107, 94] width 195 height 25
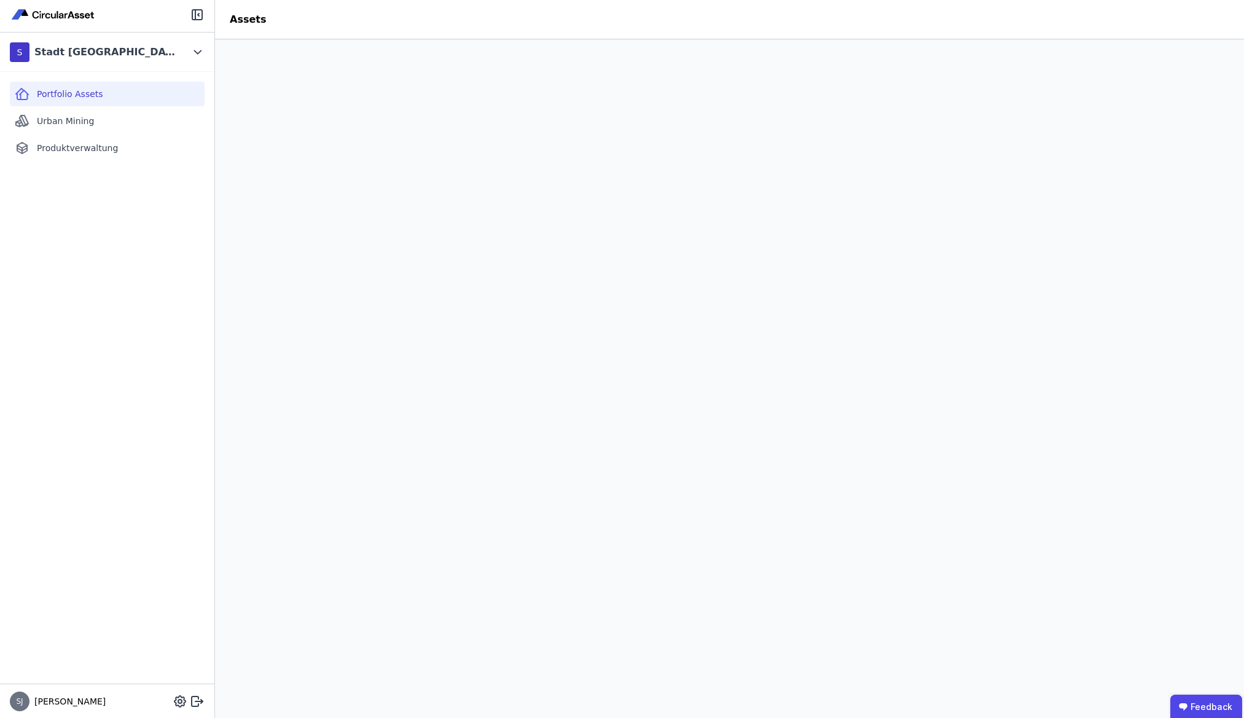
click at [146, 52] on div "S Stadt Frankfurt am Main" at bounding box center [98, 52] width 176 height 25
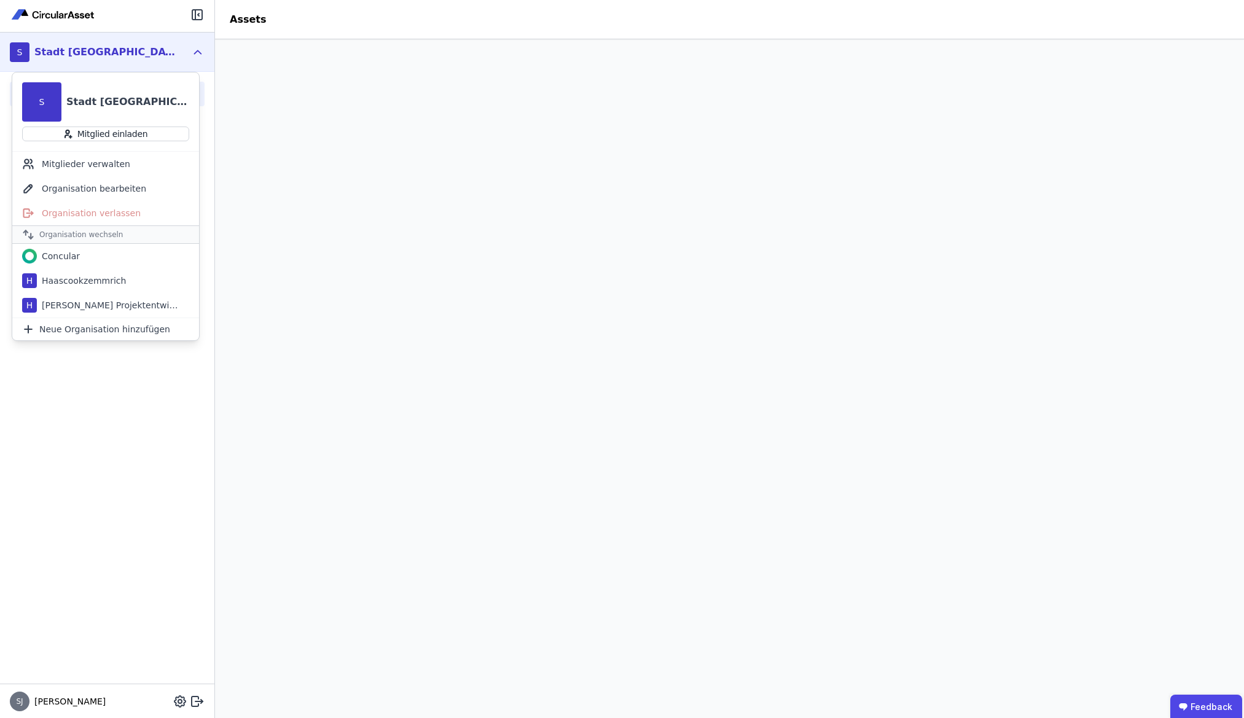
click at [135, 487] on div "Portfolio Assets Urban Mining Produktverwaltung" at bounding box center [107, 378] width 214 height 612
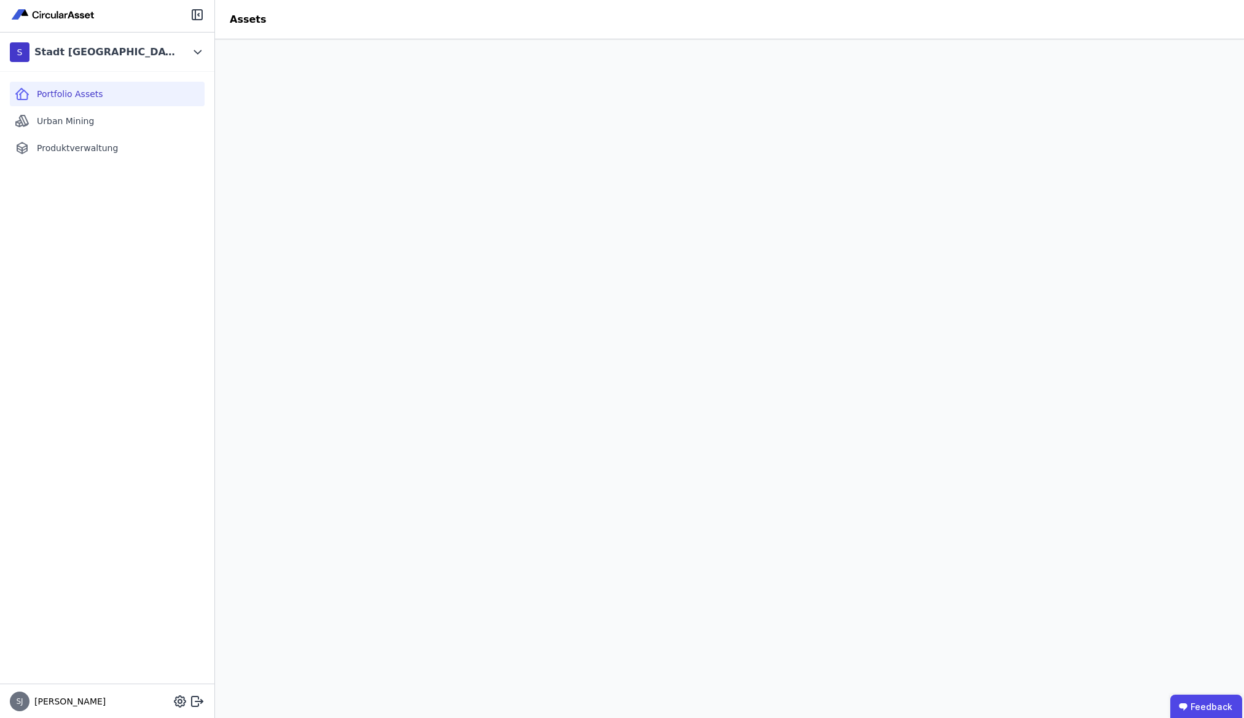
click at [565, 26] on header "Assets" at bounding box center [729, 19] width 1029 height 39
click at [165, 60] on div "S Stadt Frankfurt am Main" at bounding box center [98, 52] width 176 height 25
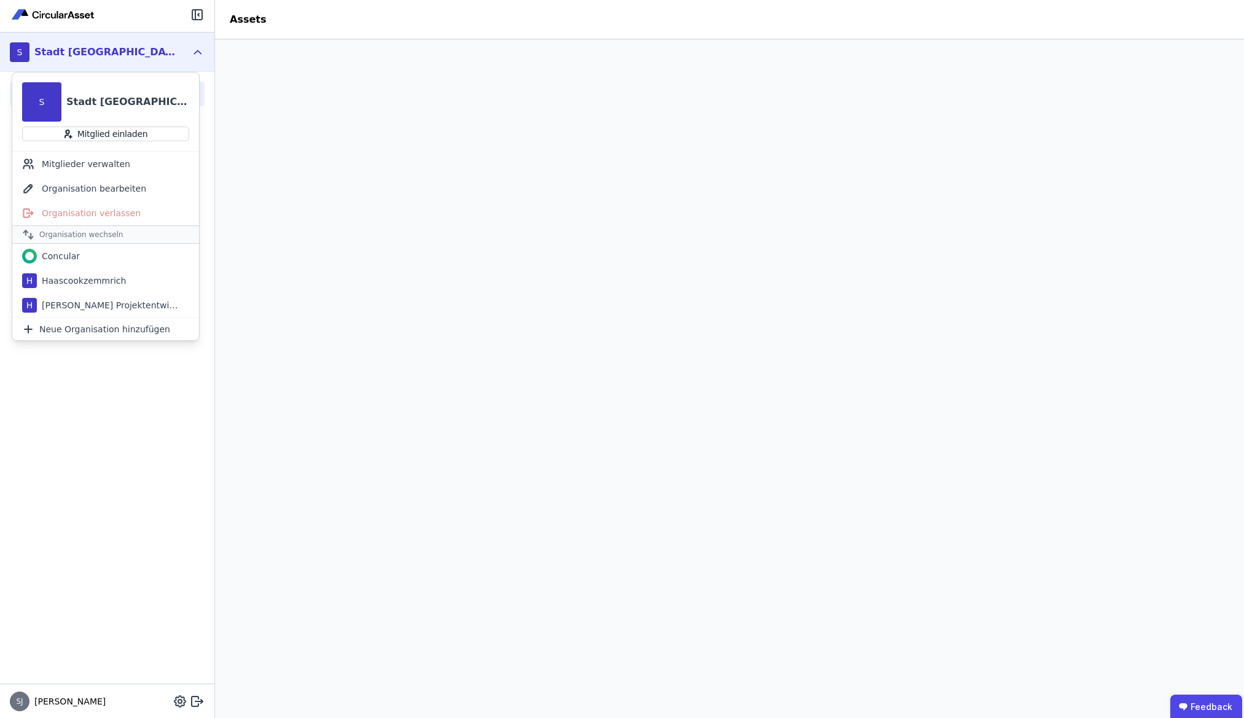
click at [109, 284] on div "Haascookzemmrich" at bounding box center [81, 281] width 89 height 12
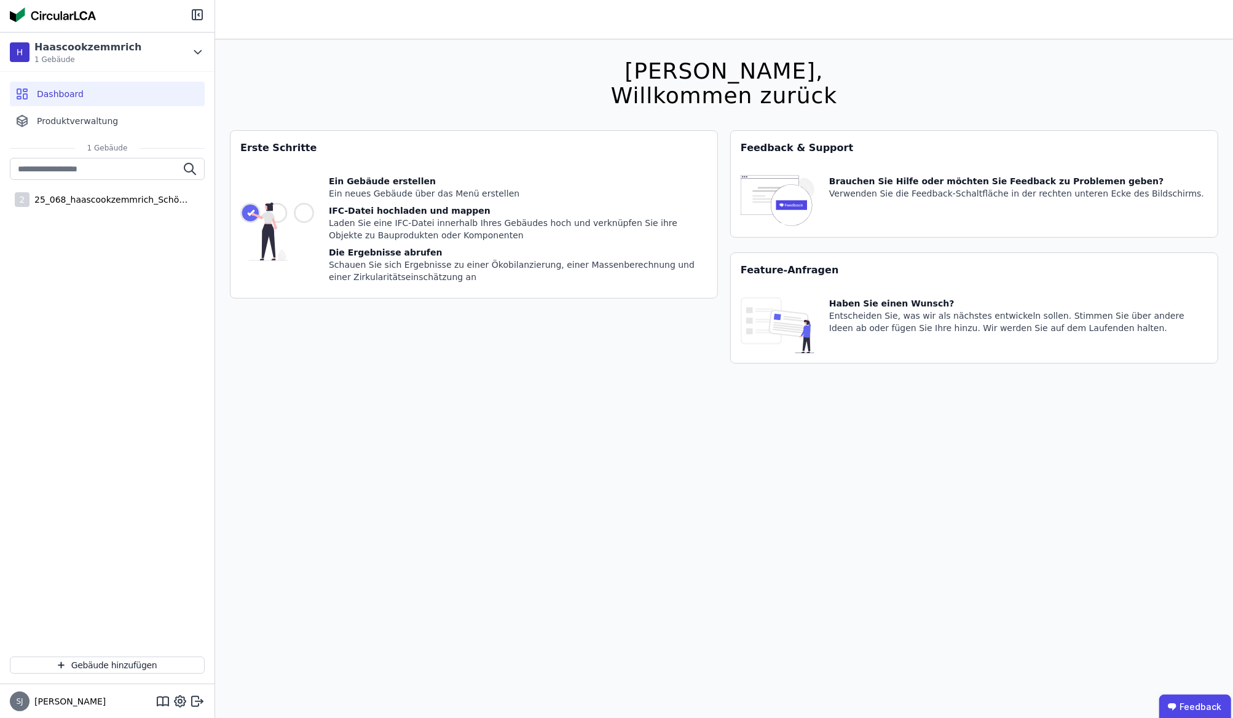
click at [146, 205] on div "25_068_haascookzemmrich_Schömberg" at bounding box center [109, 200] width 160 height 12
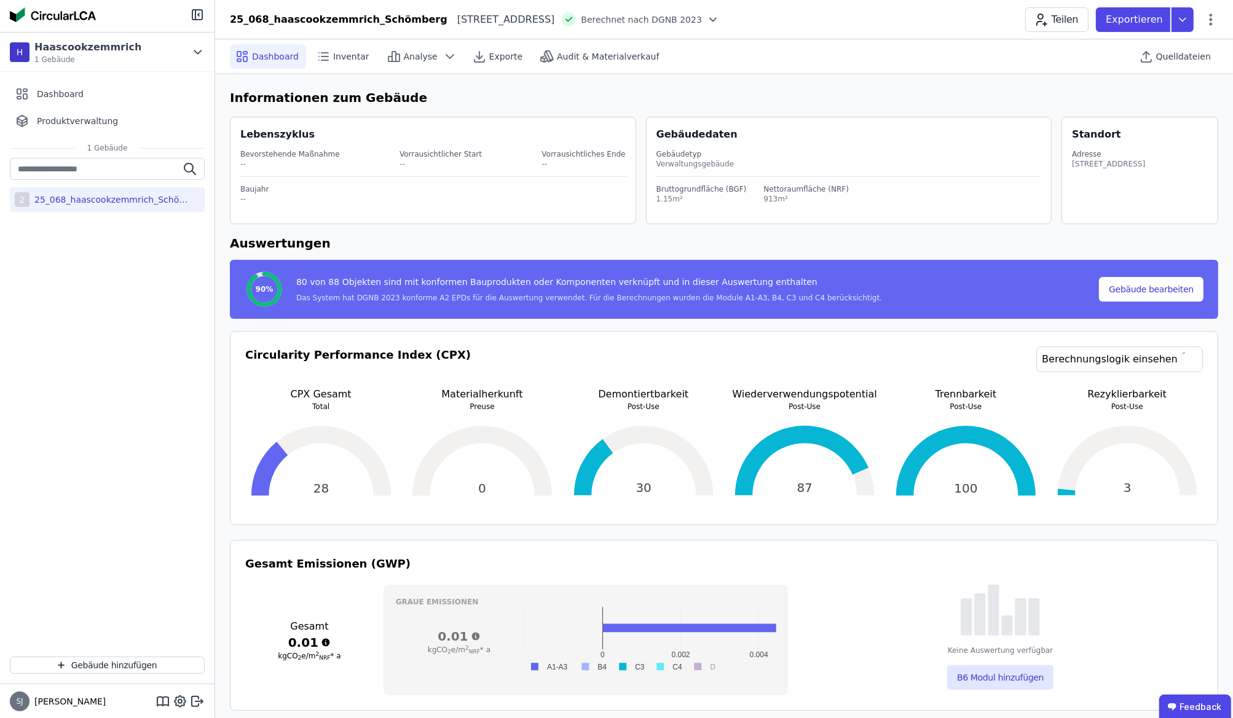
click at [1152, 363] on link "Berechnungslogik einsehen" at bounding box center [1119, 360] width 167 height 26
click at [345, 56] on span "Inventar" at bounding box center [351, 56] width 36 height 12
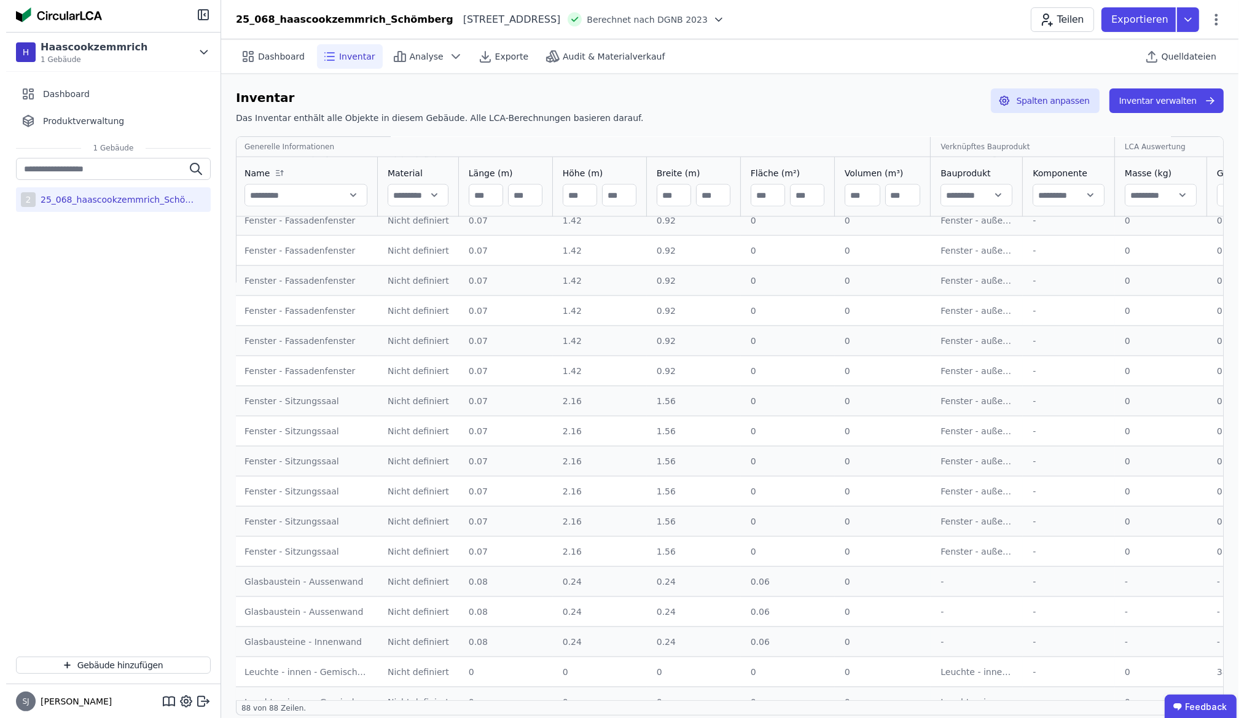
scroll to position [1626, 19]
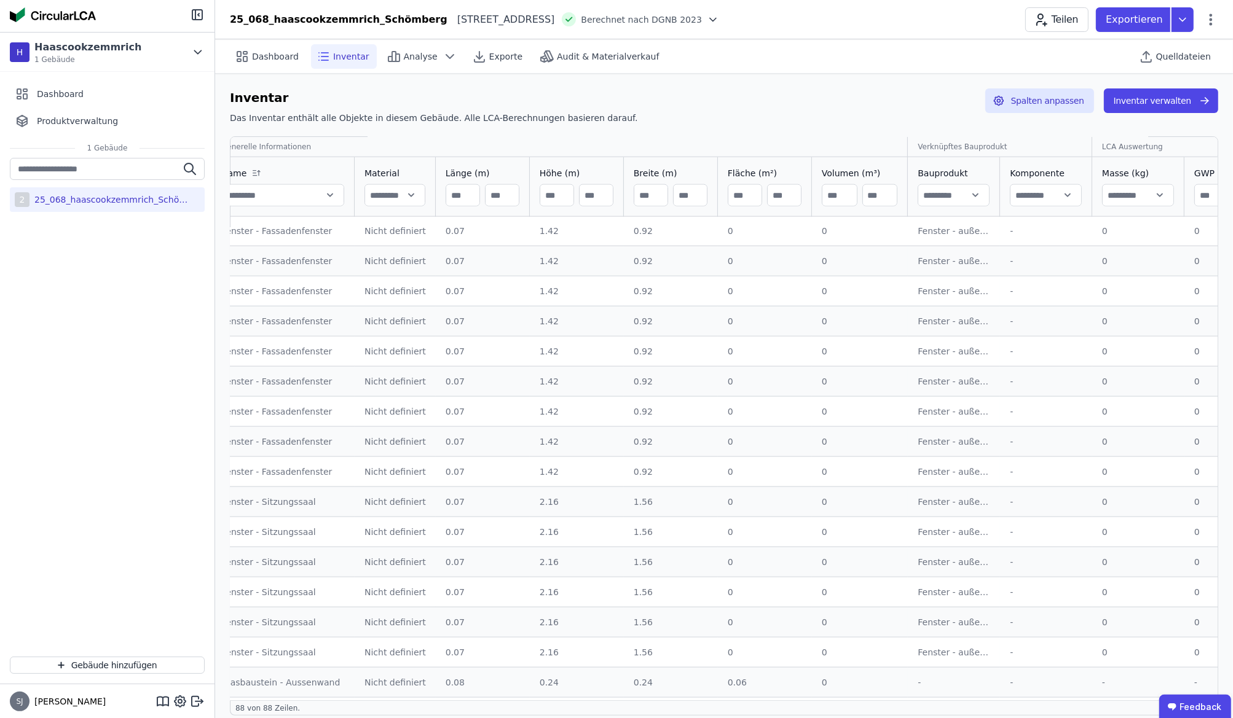
click at [386, 58] on icon at bounding box center [393, 56] width 15 height 15
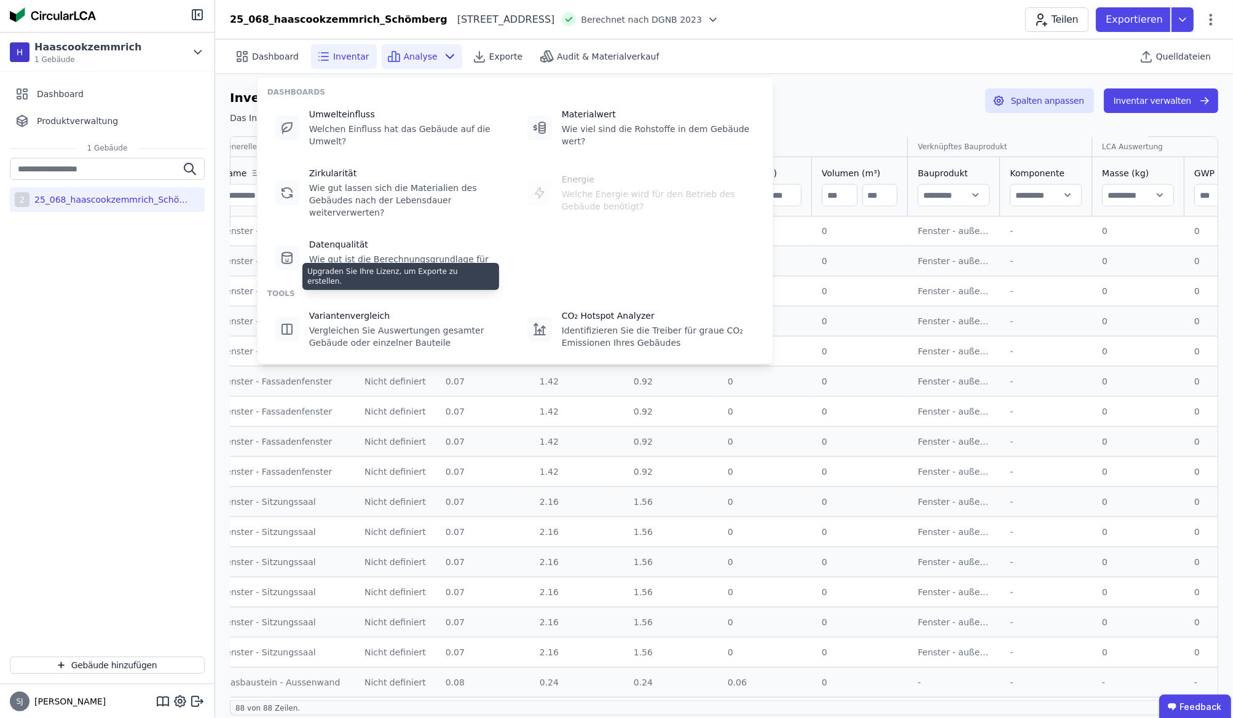
click at [445, 324] on div "Vergleichen Sie Auswertungen gesamter Gebäude oder einzelner Bauteile" at bounding box center [406, 336] width 194 height 25
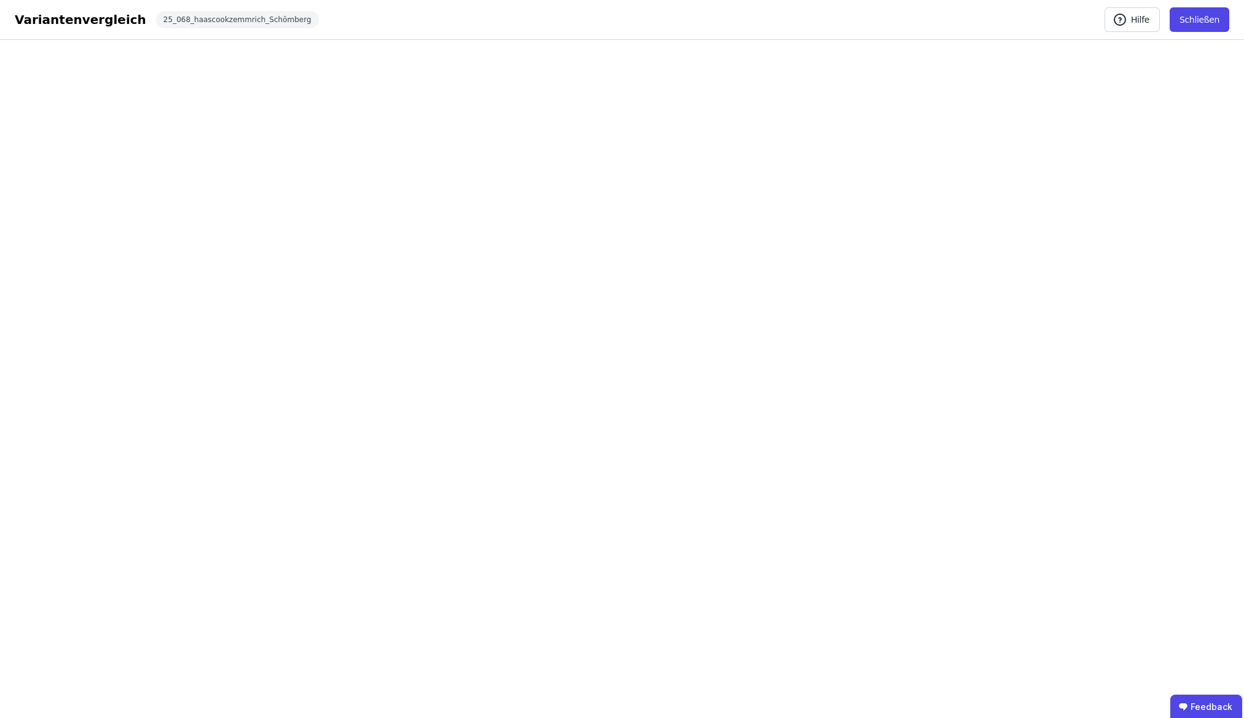
click at [1194, 23] on button "Schließen" at bounding box center [1200, 19] width 60 height 25
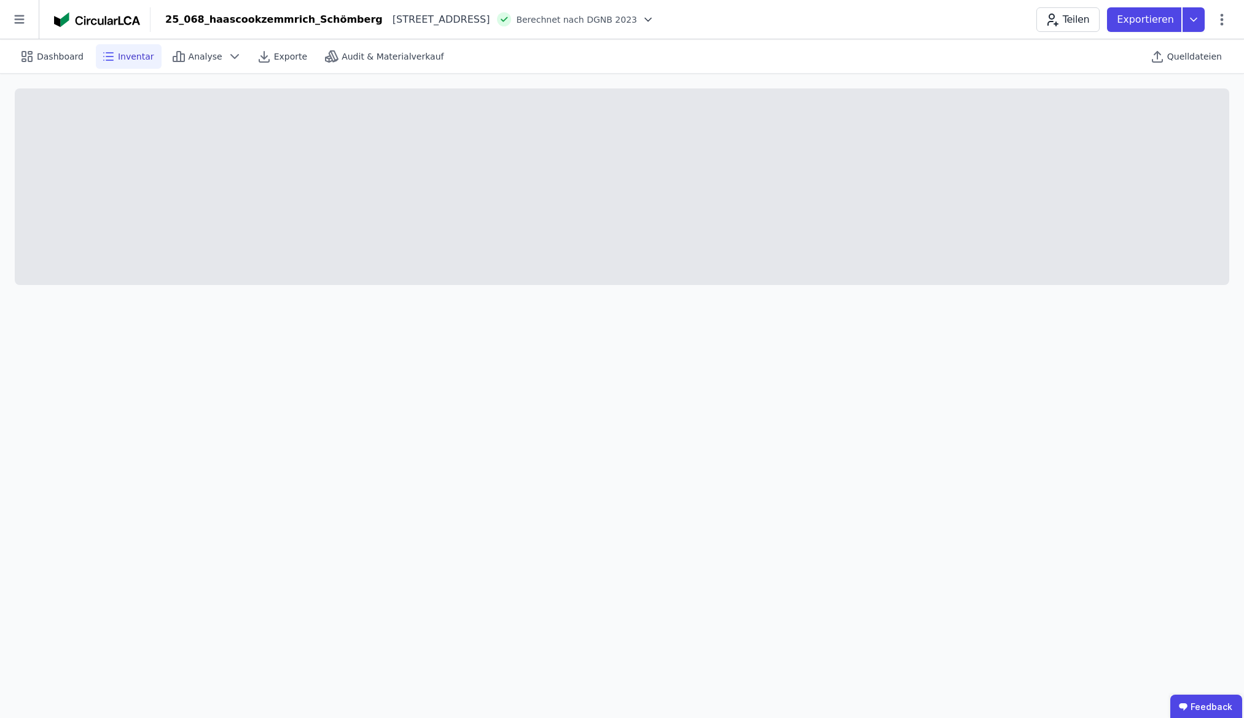
click at [22, 20] on icon at bounding box center [19, 19] width 39 height 39
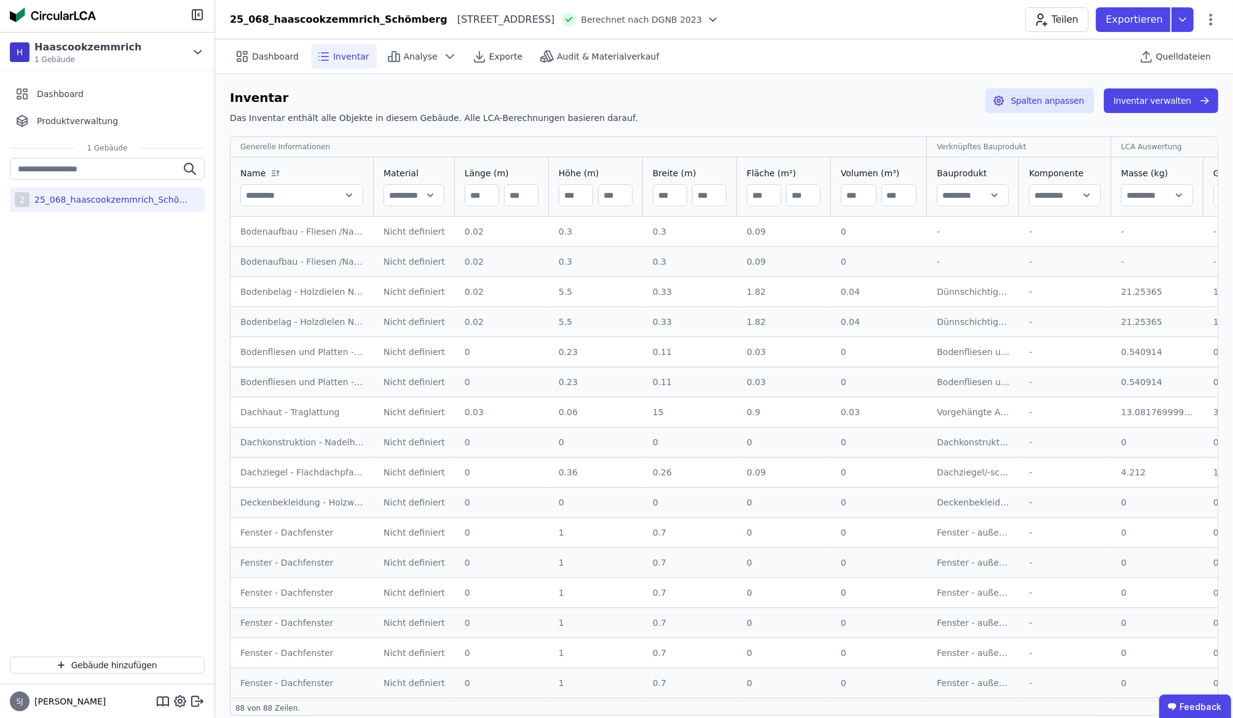
click at [191, 73] on div "Dashboard Produktverwaltung" at bounding box center [107, 107] width 214 height 71
click at [197, 60] on div "H Haascookzemmrich 1 Gebäude" at bounding box center [107, 52] width 214 height 39
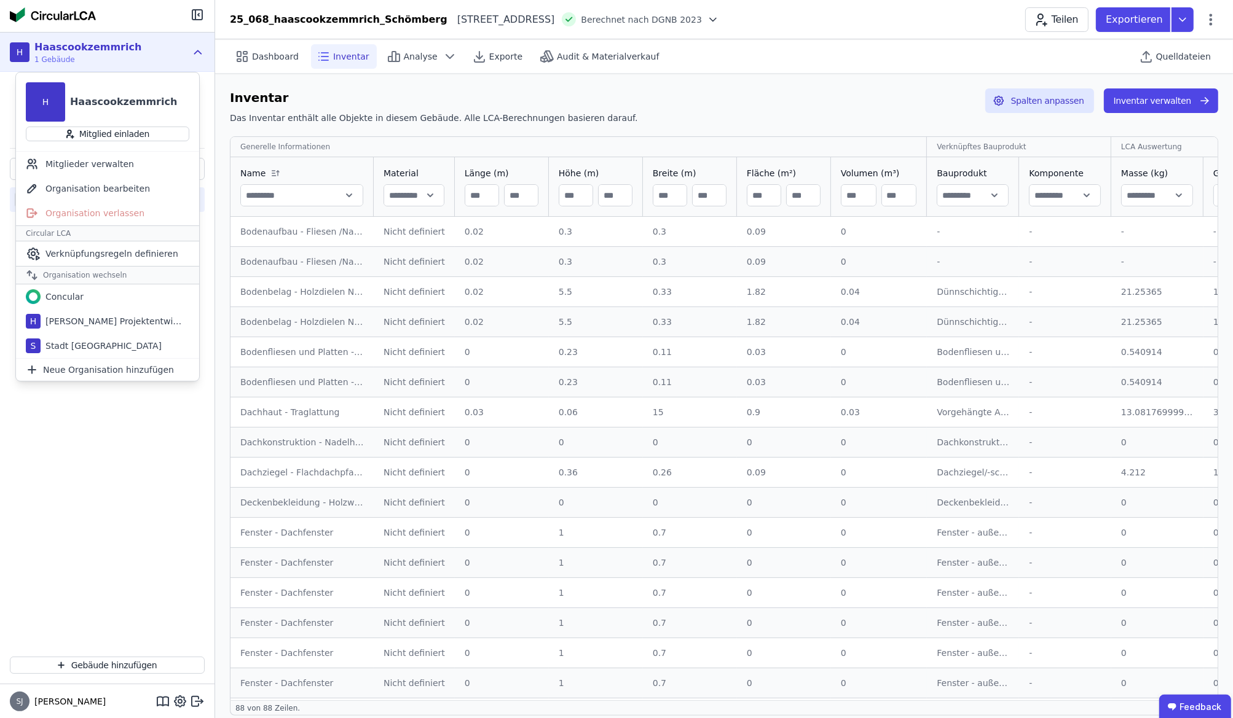
click at [93, 342] on div "Stadt Frankfurt am Main" at bounding box center [101, 346] width 121 height 12
